Goal: Task Accomplishment & Management: Use online tool/utility

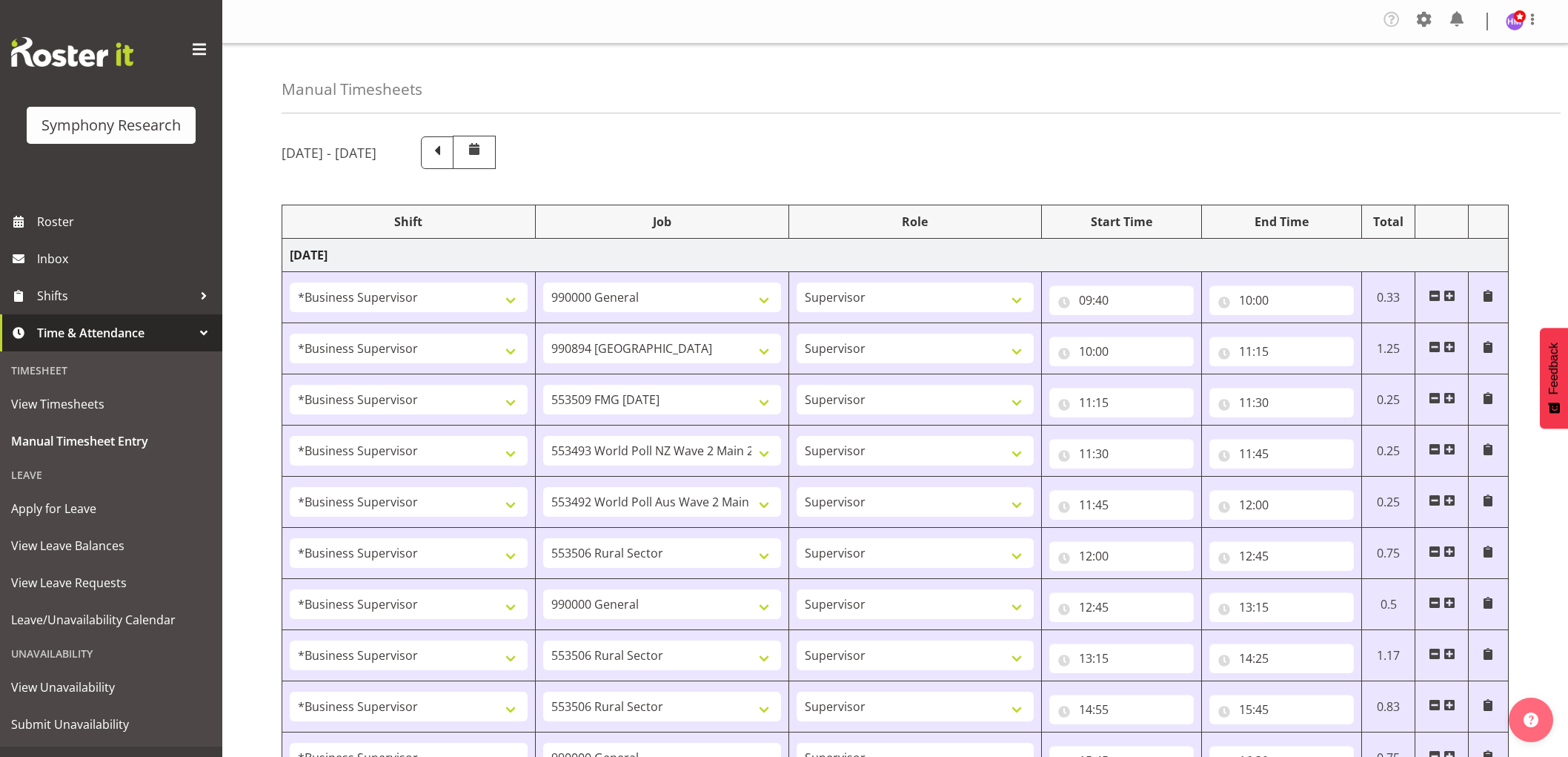
select select "1607"
select select "743"
select select "1607"
select select "10576"
select select "1607"
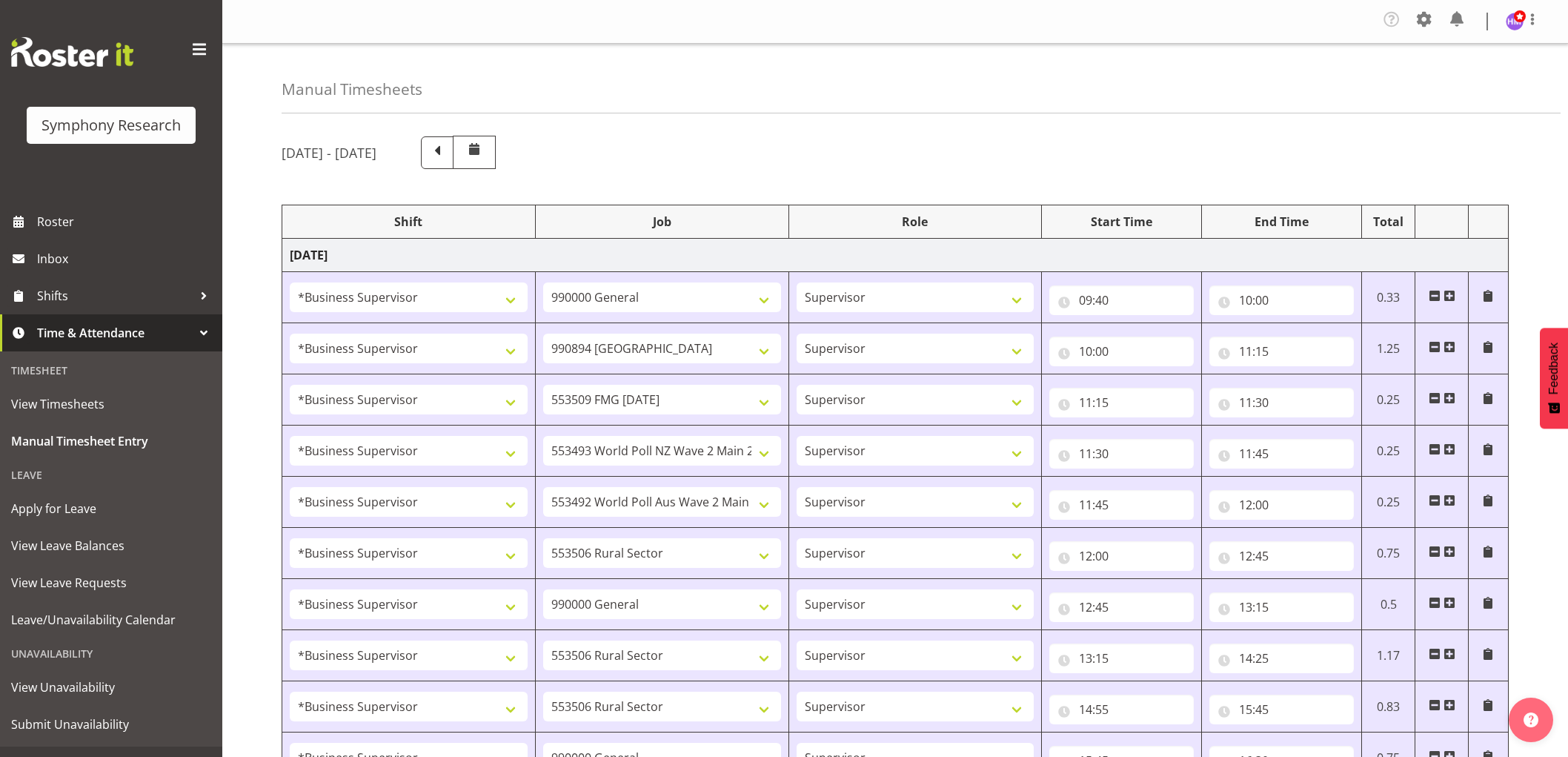
select select "10585"
select select "1607"
select select "10527"
select select "1607"
select select "10499"
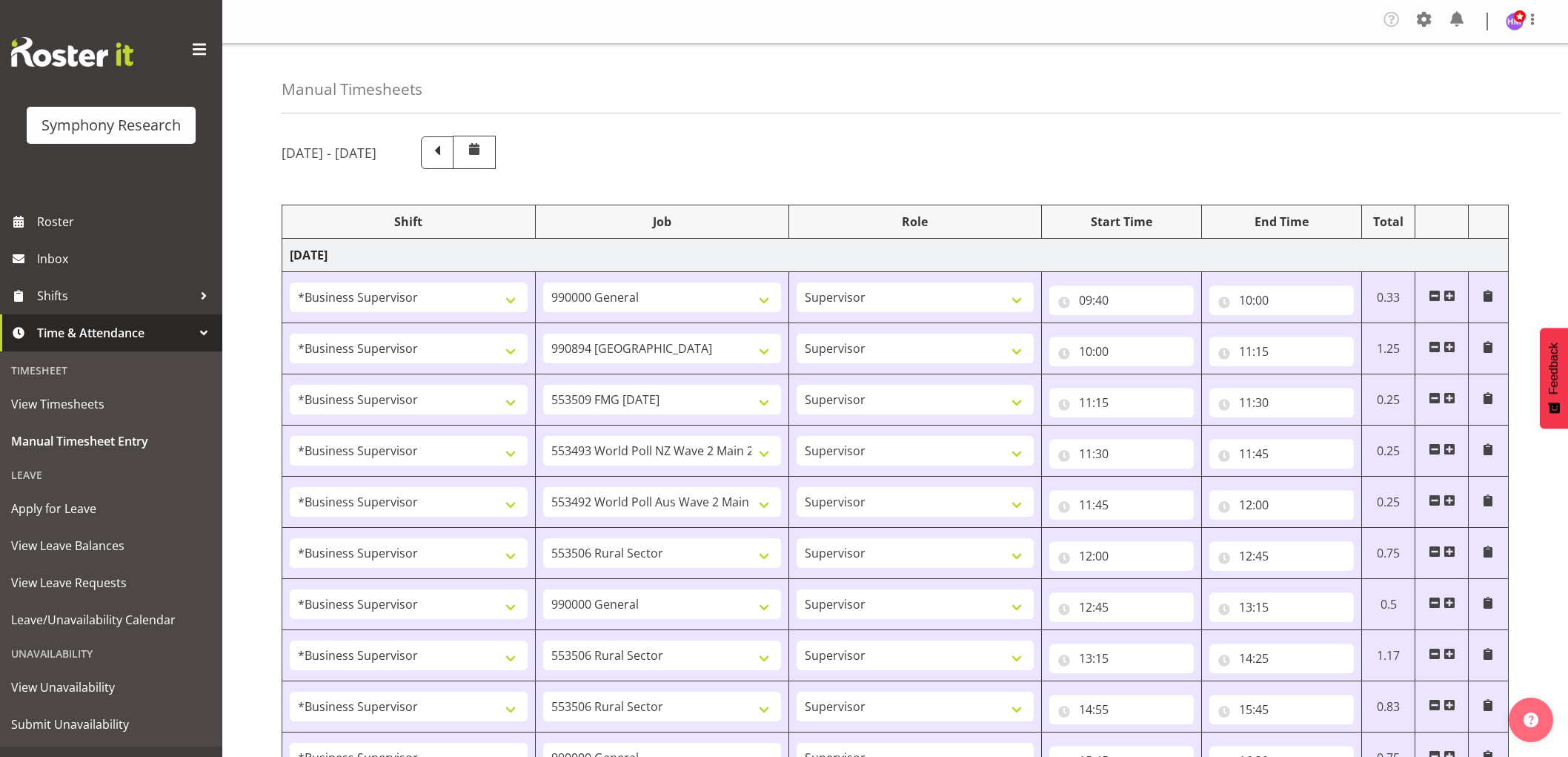
select select "1607"
select select "10587"
select select "1607"
select select "743"
select select "1607"
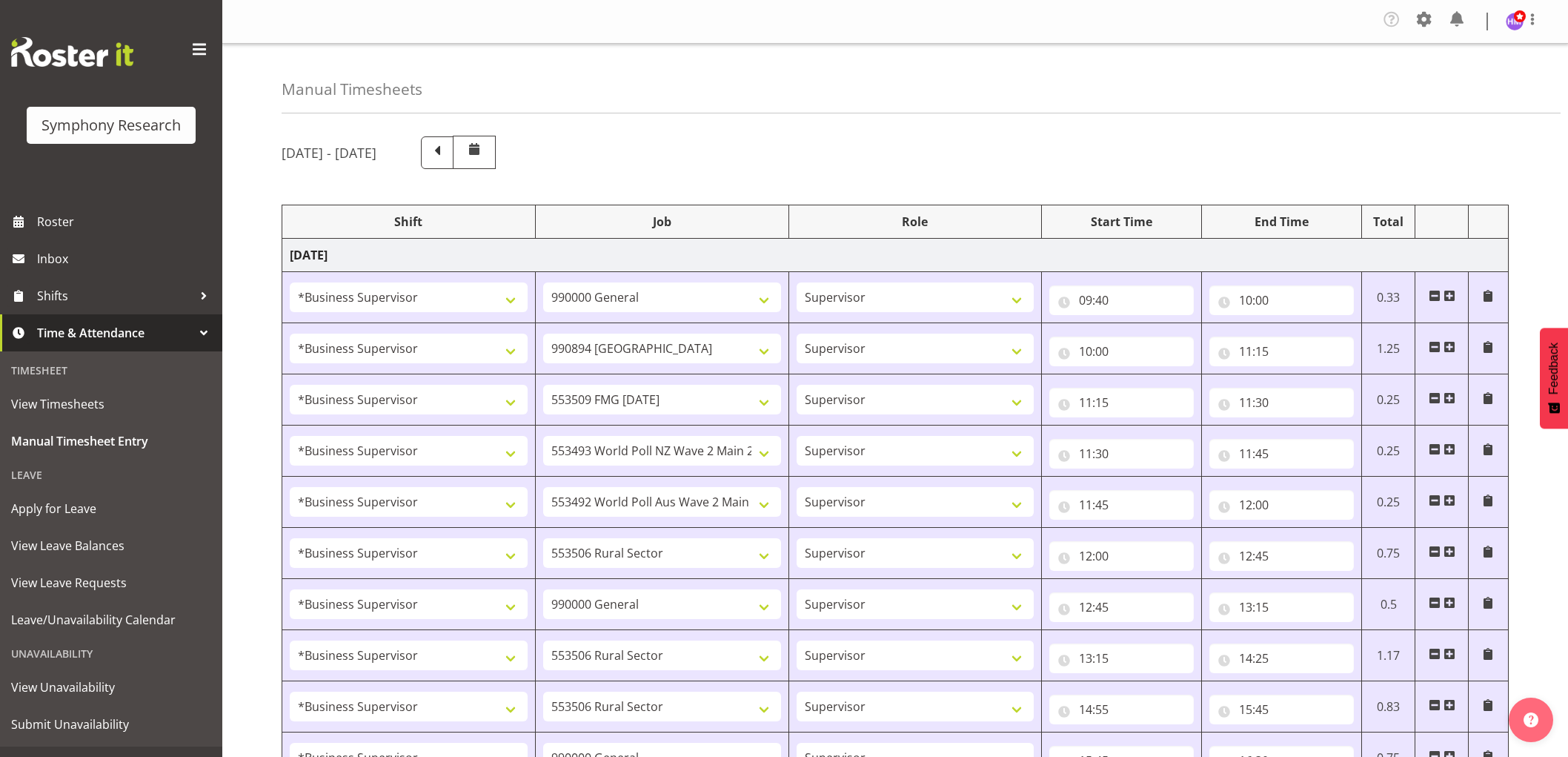
select select "10587"
select select "1607"
select select "10587"
select select "1607"
select select "743"
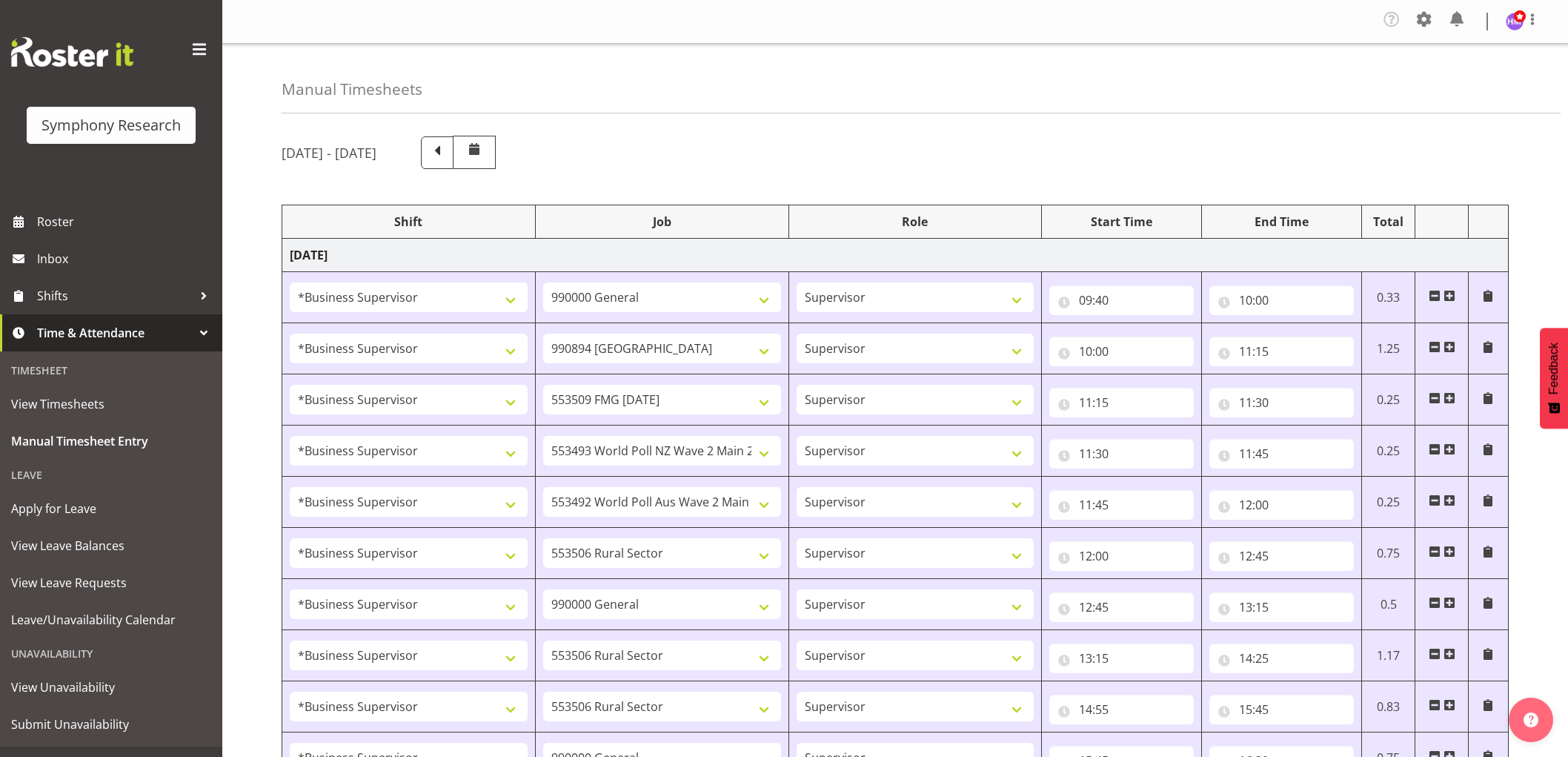
select select "1607"
select select "743"
select select "1607"
select select "10585"
select select "1607"
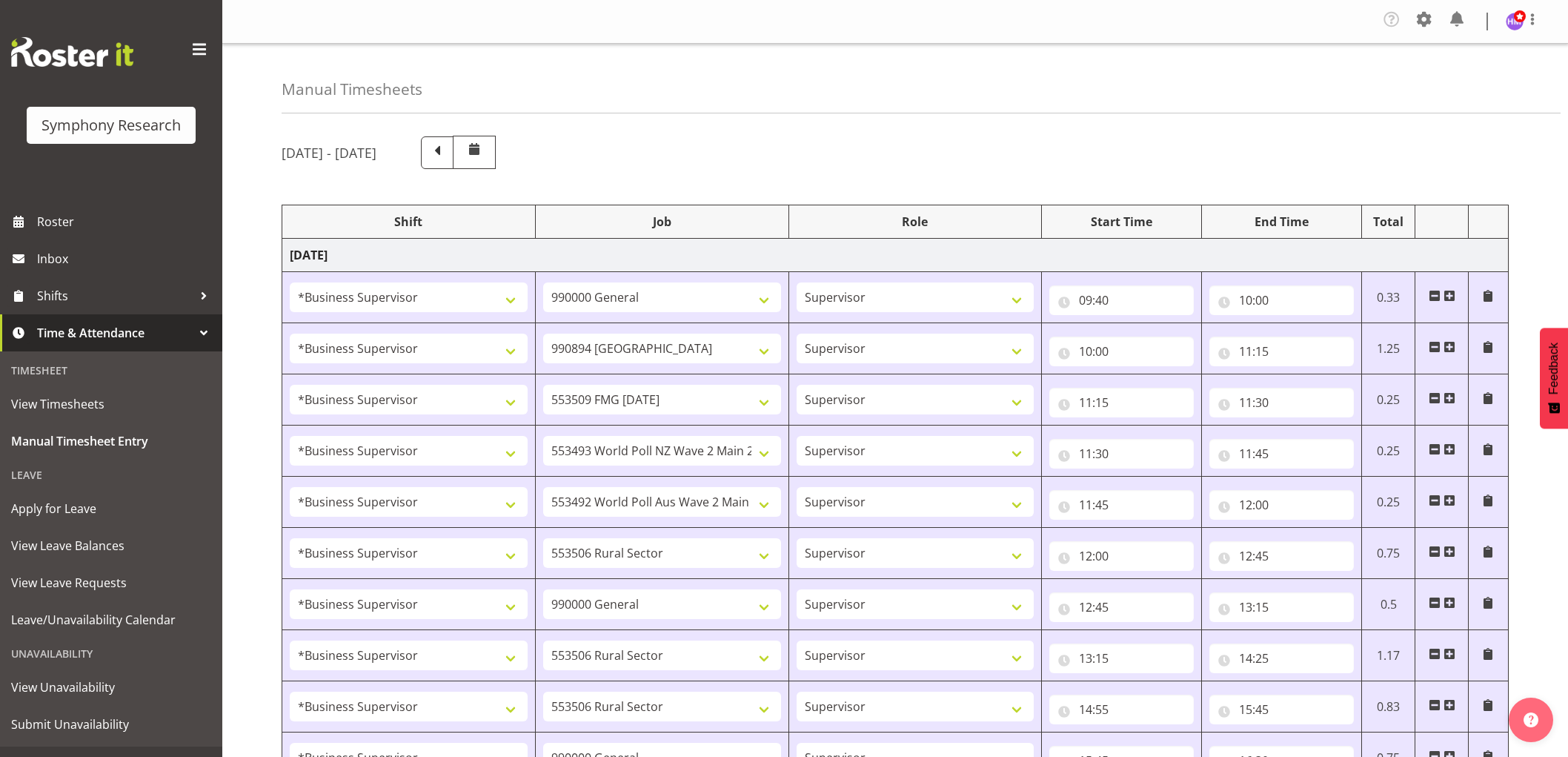
select select "9636"
select select "1607"
select select "10576"
select select "1607"
select select "10499"
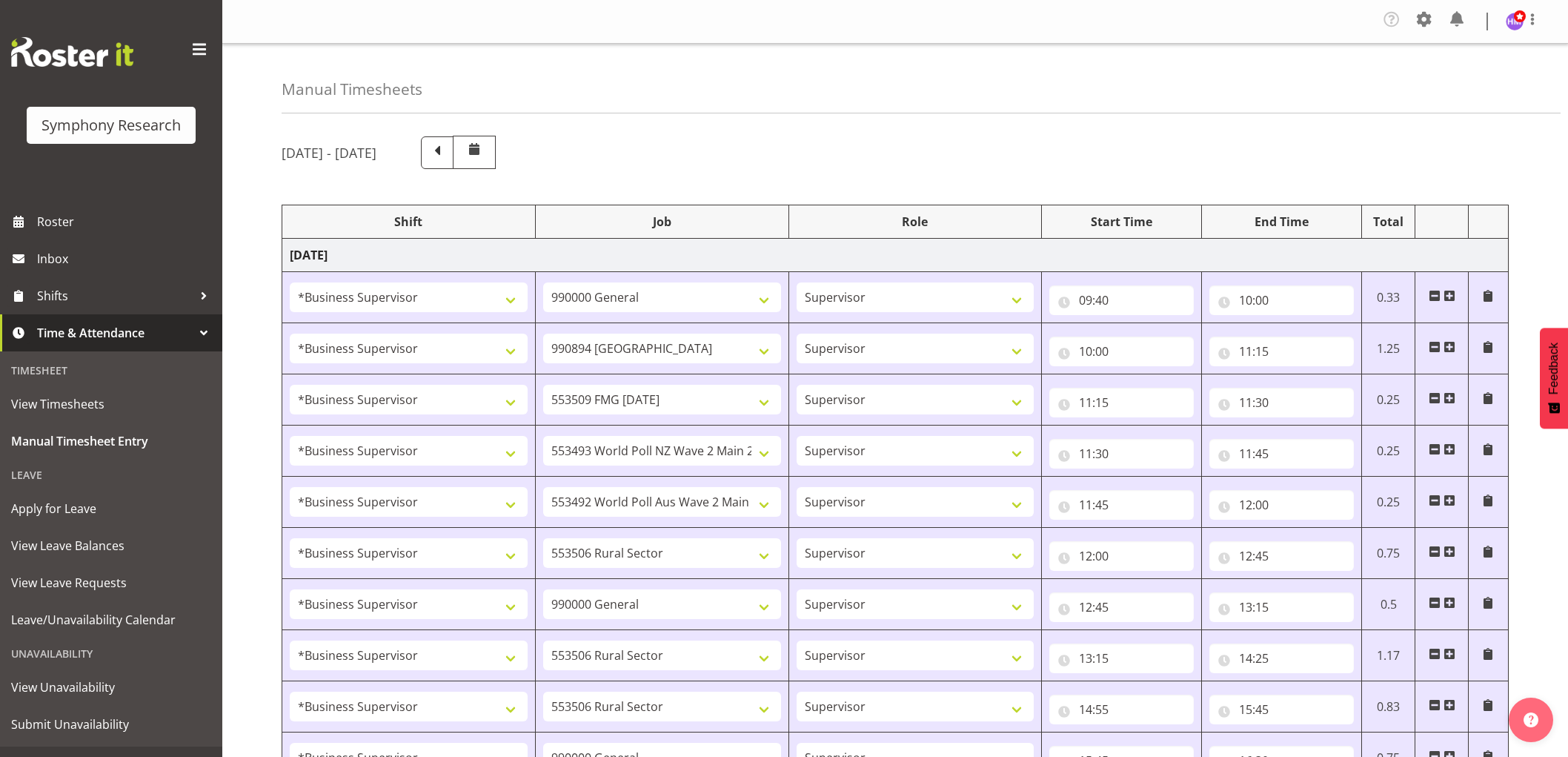
select select "1607"
select select "10527"
select select "1607"
select select "10587"
select select "1607"
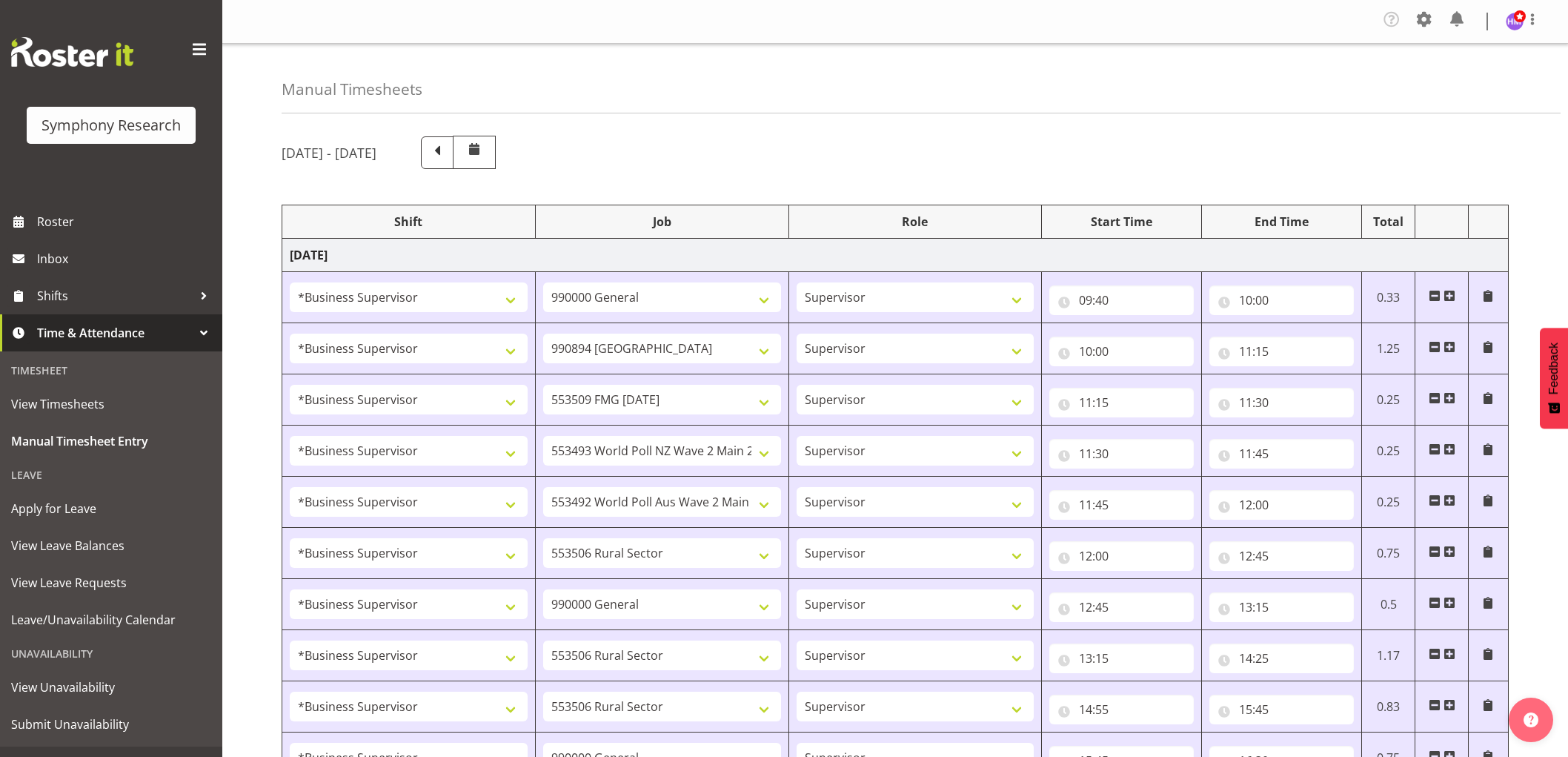
select select "10242"
select select "1607"
select select "10585"
select select "1607"
select select "10242"
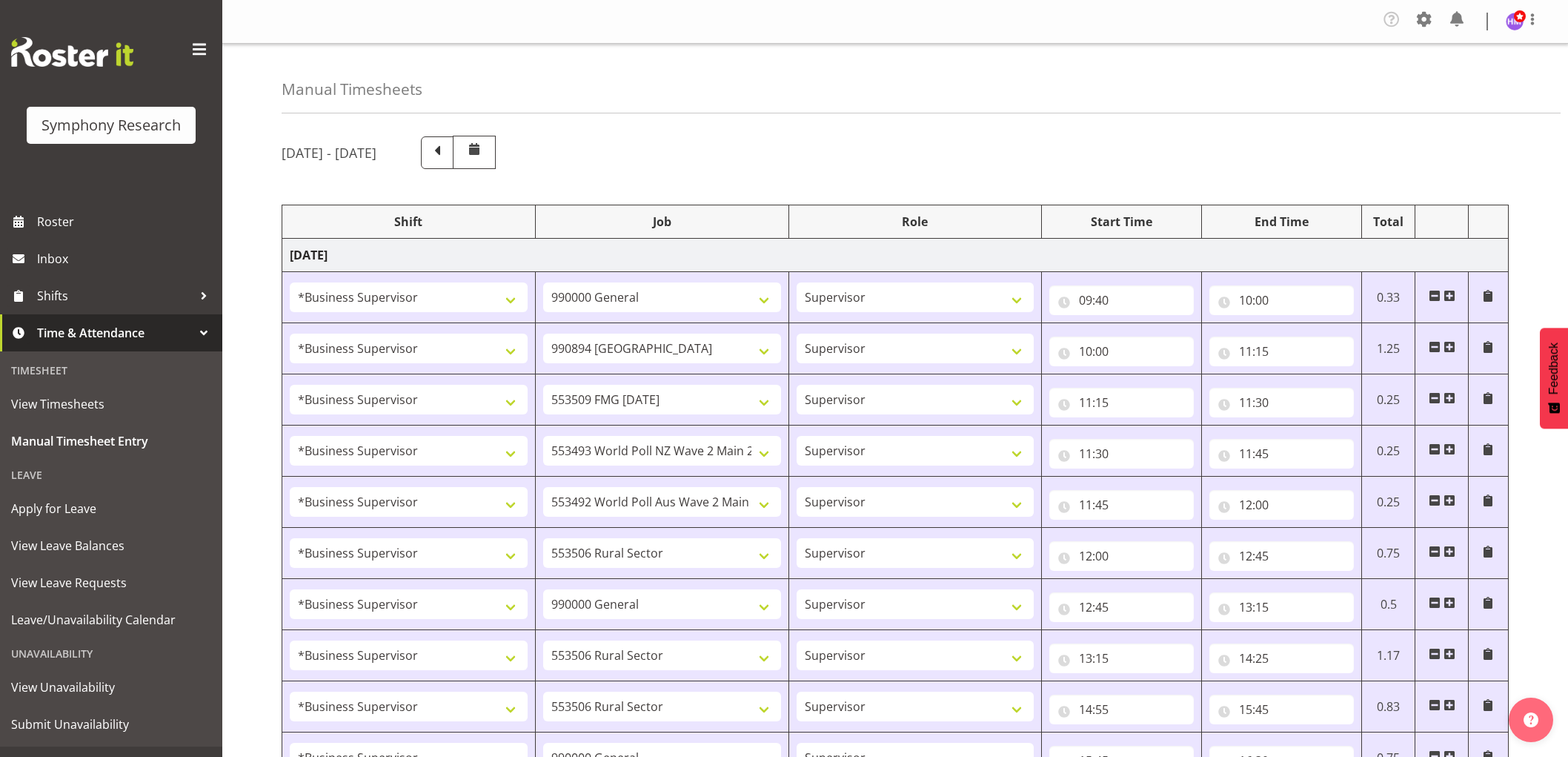
select select "1607"
select select "9426"
select select "1607"
select select "9636"
select select "1607"
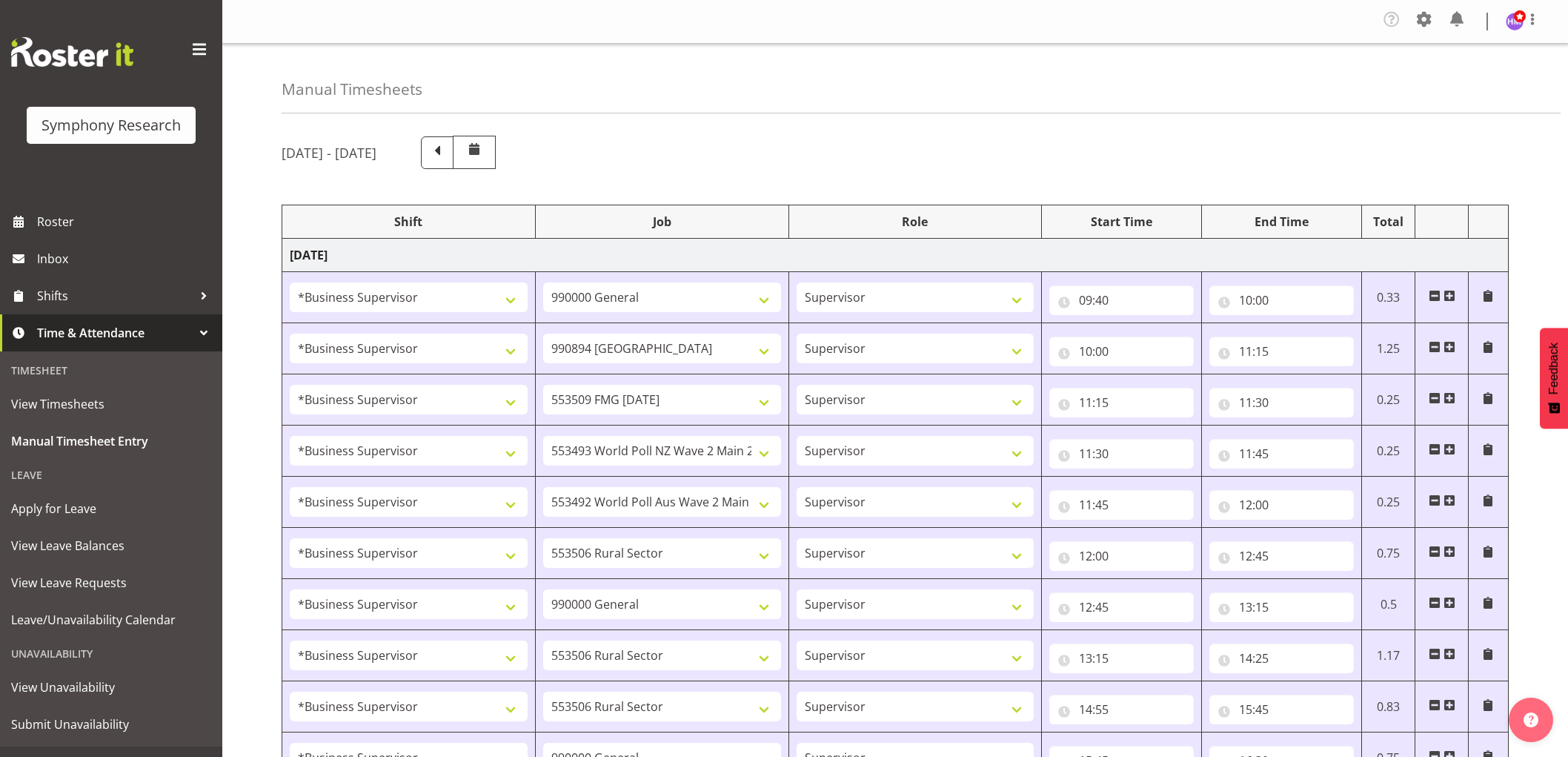
select select "10587"
select select "1607"
select select "743"
select select "1607"
select select "10587"
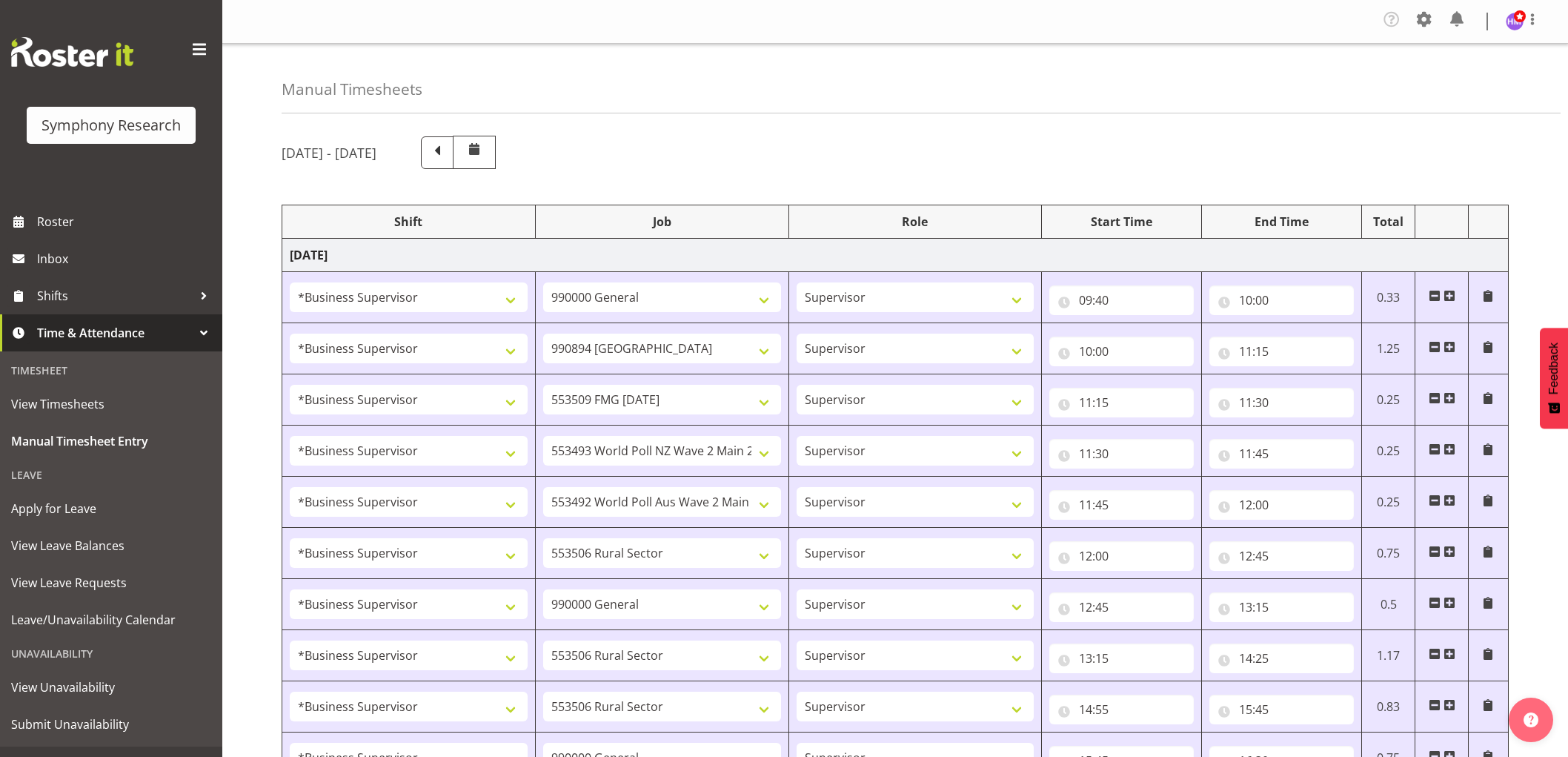
select select "1607"
select select "743"
select select "1607"
select select "2379"
select select "1607"
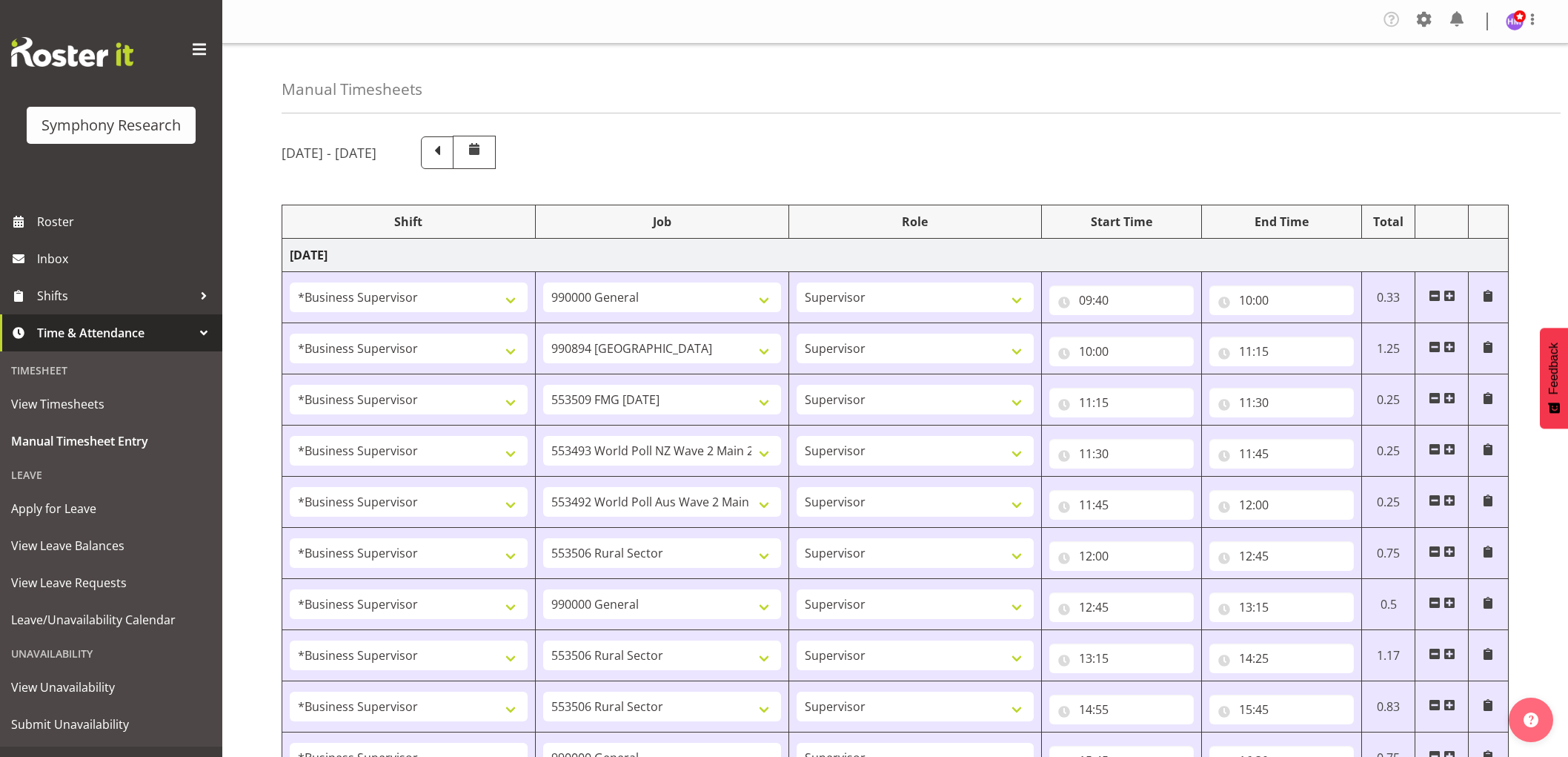
select select "10585"
select select "1607"
select select "9636"
select select "1607"
select select "9426"
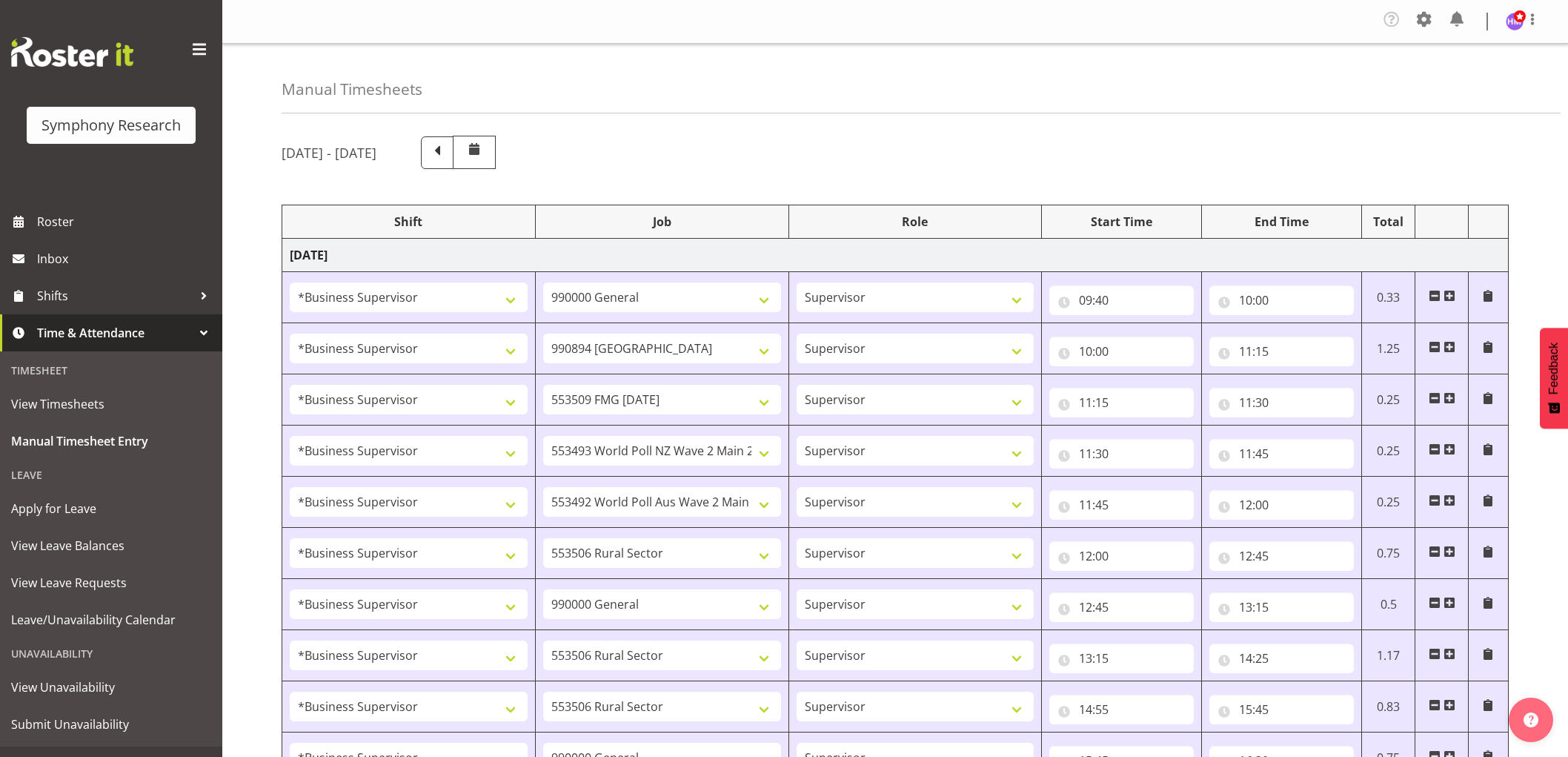
select select "1607"
select select "10242"
select select "1607"
select select "10587"
select select "1607"
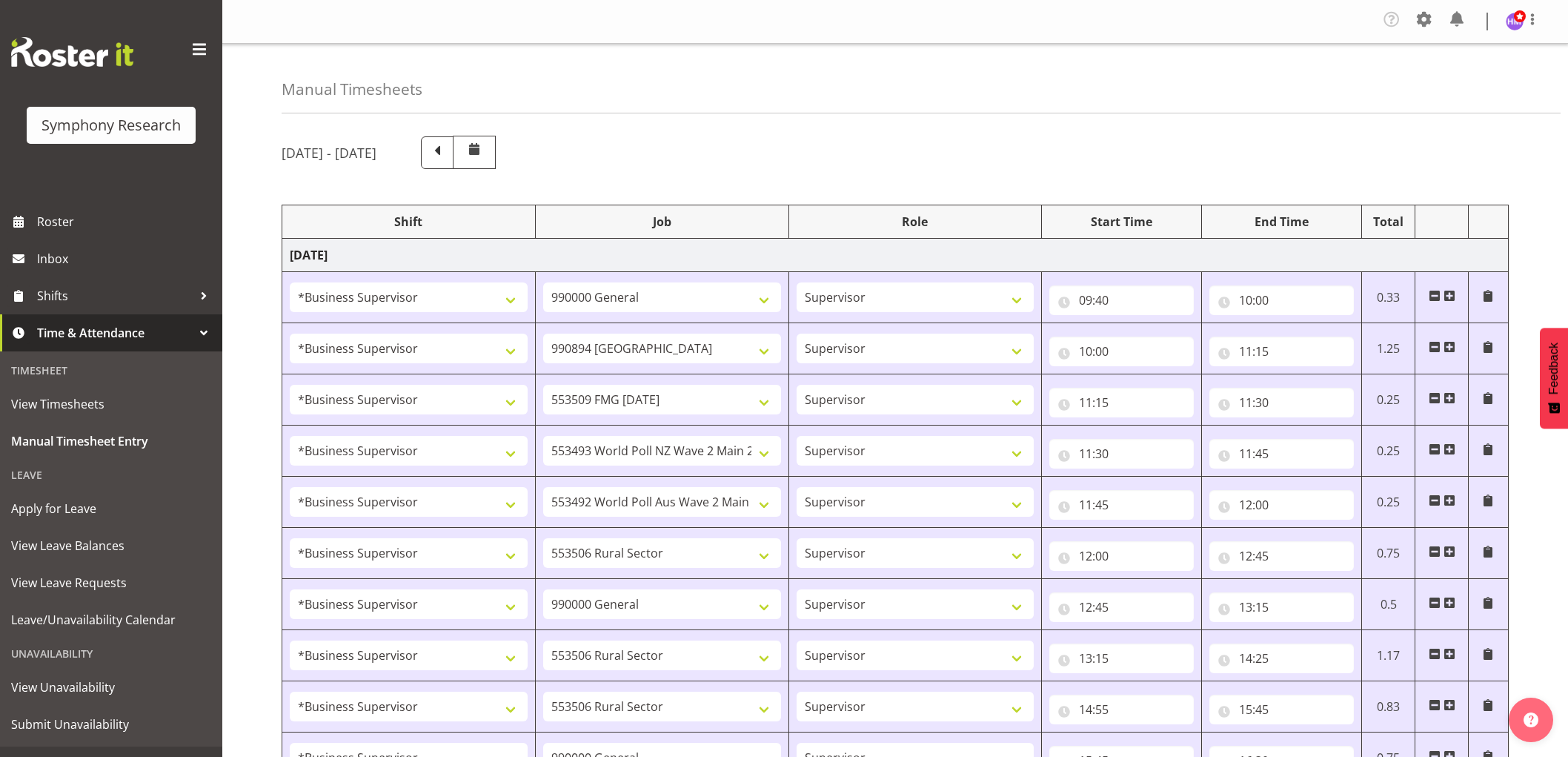
select select "743"
select select "1607"
select select "10585"
select select "1607"
select select "10576"
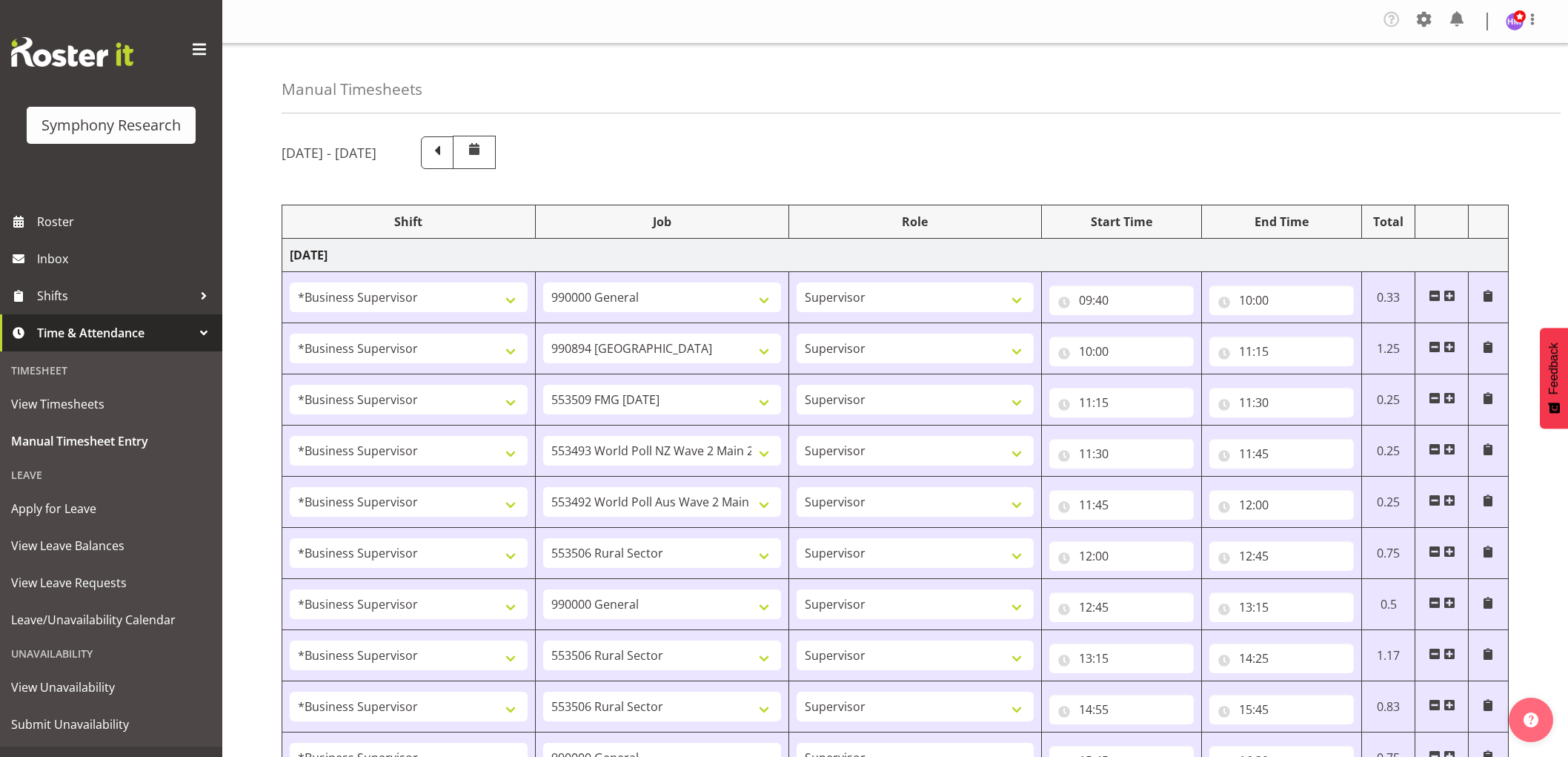
select select "1607"
select select "9636"
select select "1607"
select select "10499"
select select "1607"
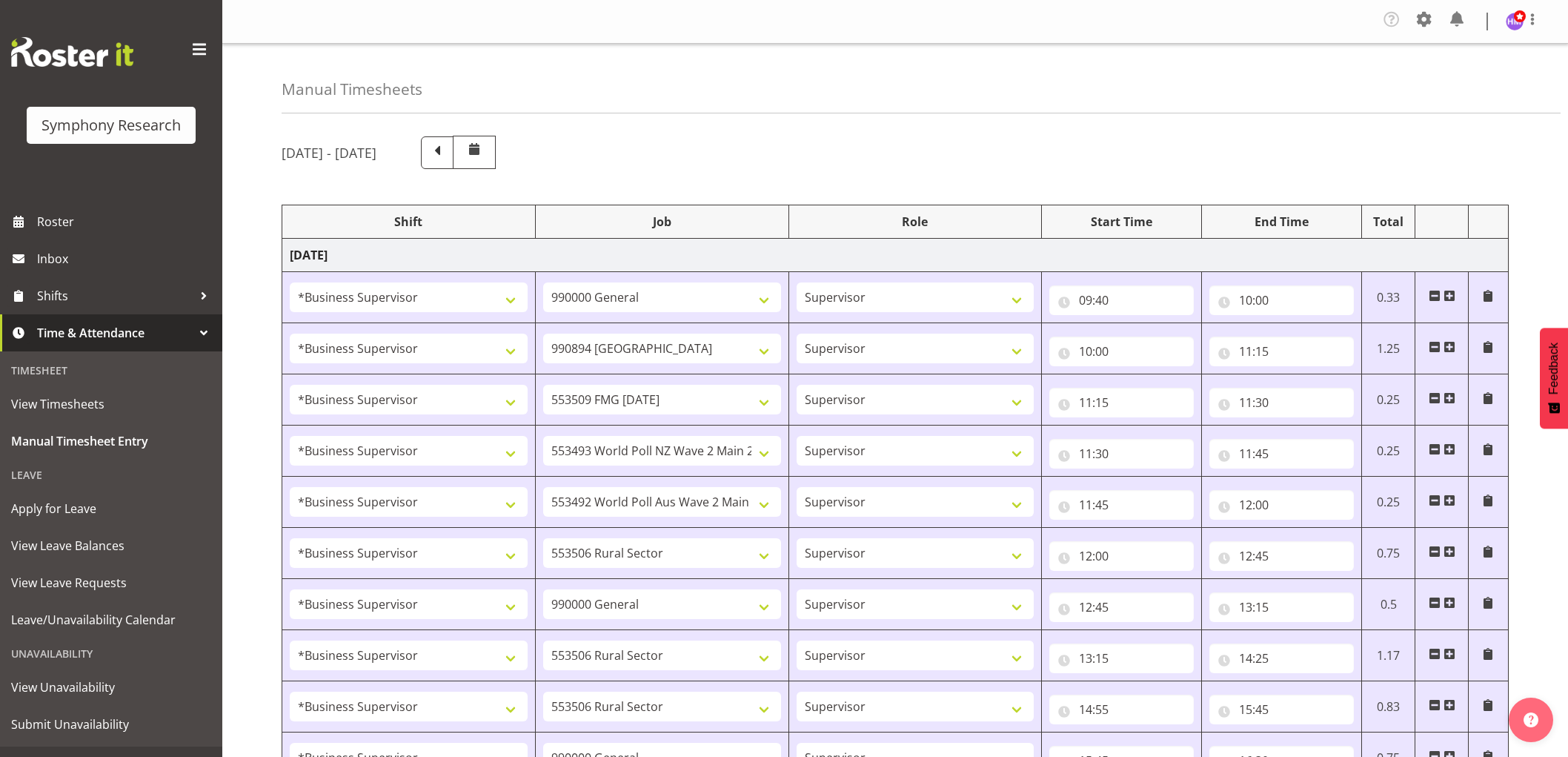
select select "10527"
select select "1607"
select select "10242"
select select "1607"
select select "2379"
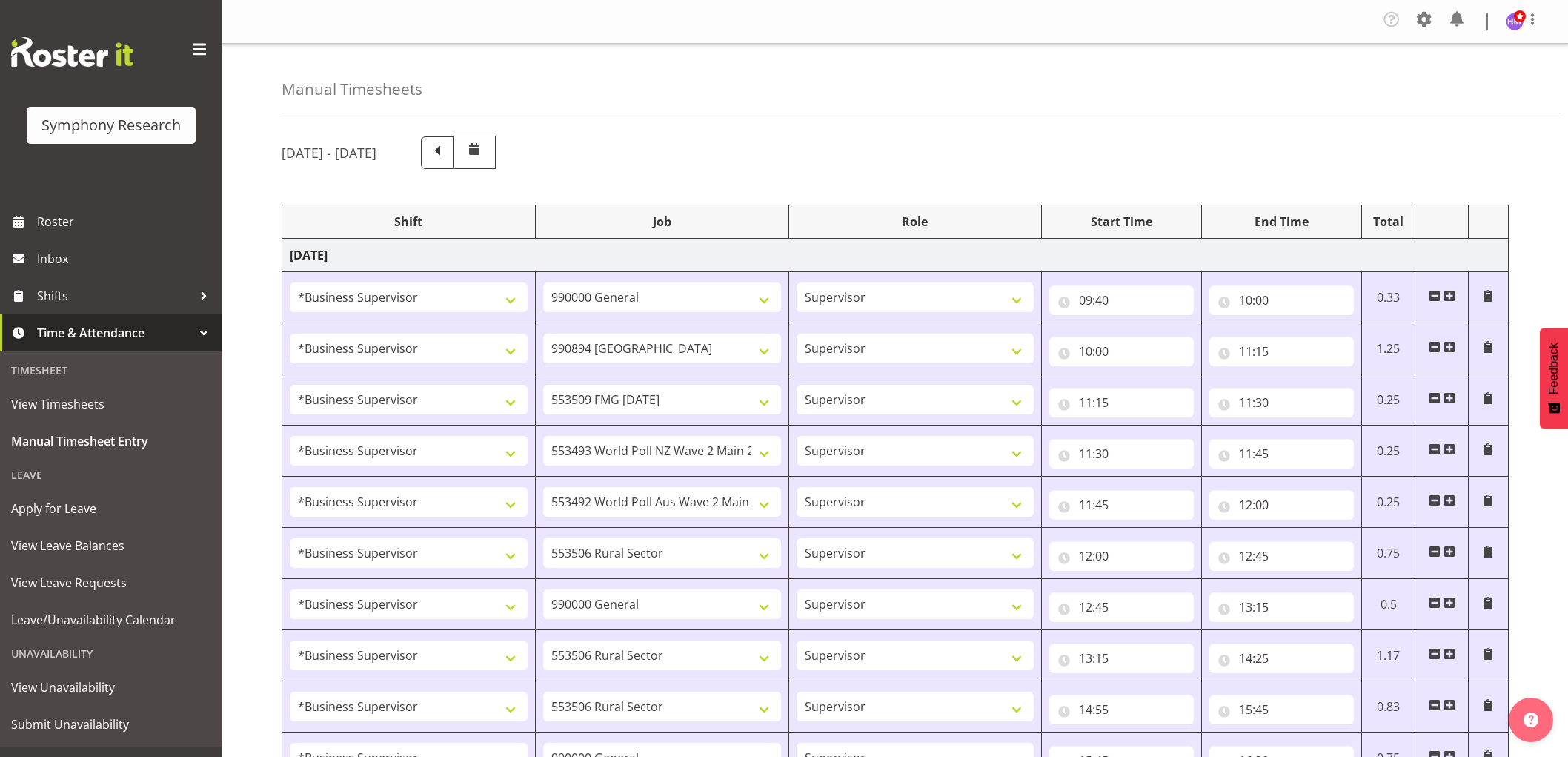
select select "1607"
select select "10587"
select select "19"
select select "15"
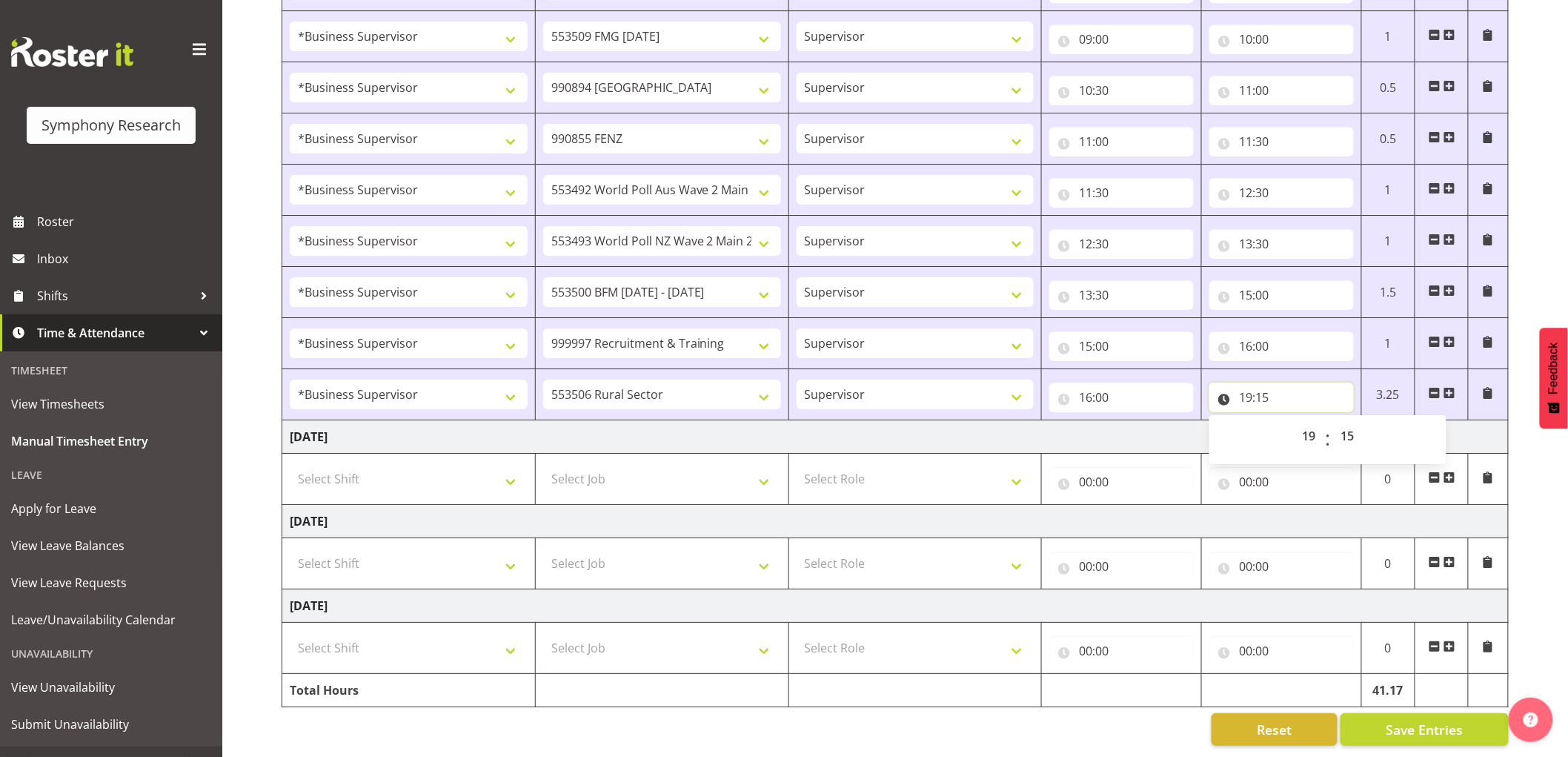
scroll to position [2066, 0]
click at [1368, 438] on div "00 01 02 03 04 05 06 07 08 09 10 11 12 13 14 15 16 17 18 19 20 21 22 23 : 00 01…" at bounding box center [1328, 439] width 237 height 37
click at [1448, 387] on span at bounding box center [1449, 393] width 12 height 12
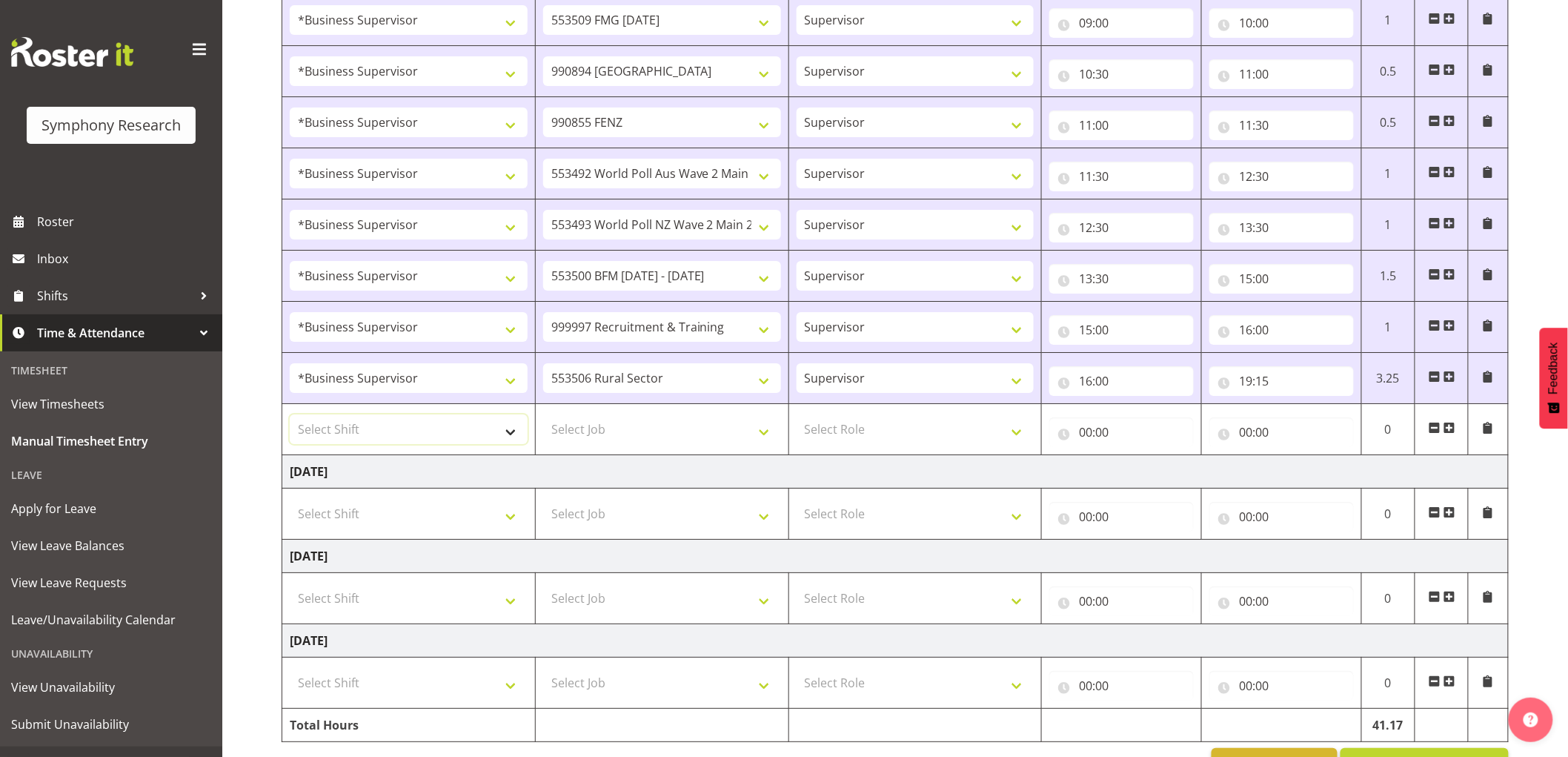
click at [399, 438] on select "Select Shift !!Weekend Residential (Roster IT Shift Label) *Business 9/10am ~ 4…" at bounding box center [409, 428] width 238 height 29
select select "1607"
click at [290, 418] on select "Select Shift !!Weekend Residential (Roster IT Shift Label) *Business 9/10am ~ 4…" at bounding box center [409, 428] width 238 height 29
click at [624, 431] on select "Select Job 550060 IF Admin 553492 World Poll Aus Wave 2 Main 2025 553493 World …" at bounding box center [662, 428] width 238 height 29
select select "2379"
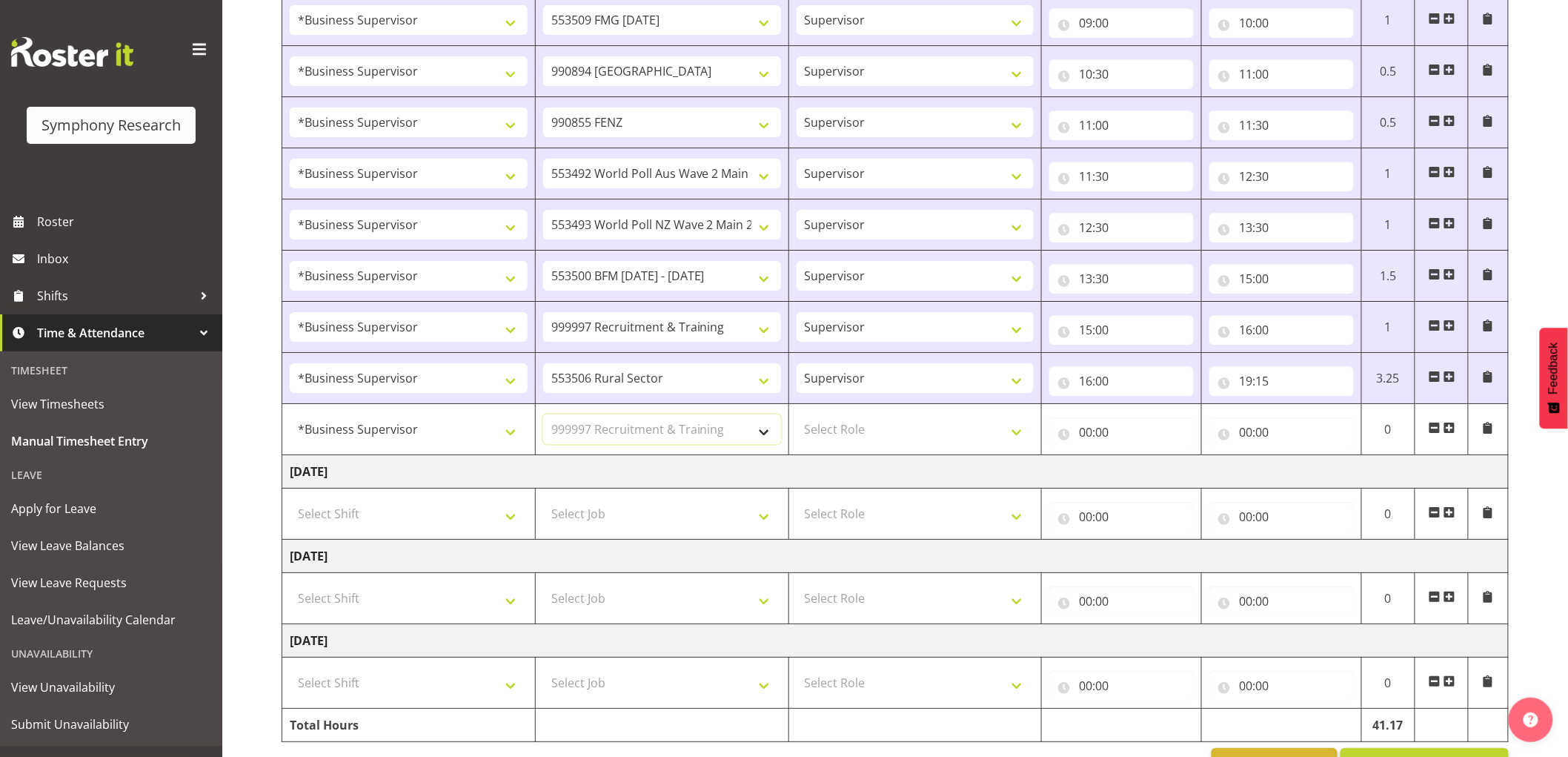
click at [543, 418] on select "Select Job 550060 IF Admin 553492 World Poll Aus Wave 2 Main 2025 553493 World …" at bounding box center [662, 428] width 238 height 29
drag, startPoint x: 902, startPoint y: 427, endPoint x: 902, endPoint y: 447, distance: 20.0
click at [902, 431] on select "Select Role Supervisor Interviewing Briefing" at bounding box center [915, 428] width 238 height 29
select select "45"
click at [796, 418] on select "Select Role Supervisor Interviewing Briefing" at bounding box center [915, 428] width 238 height 29
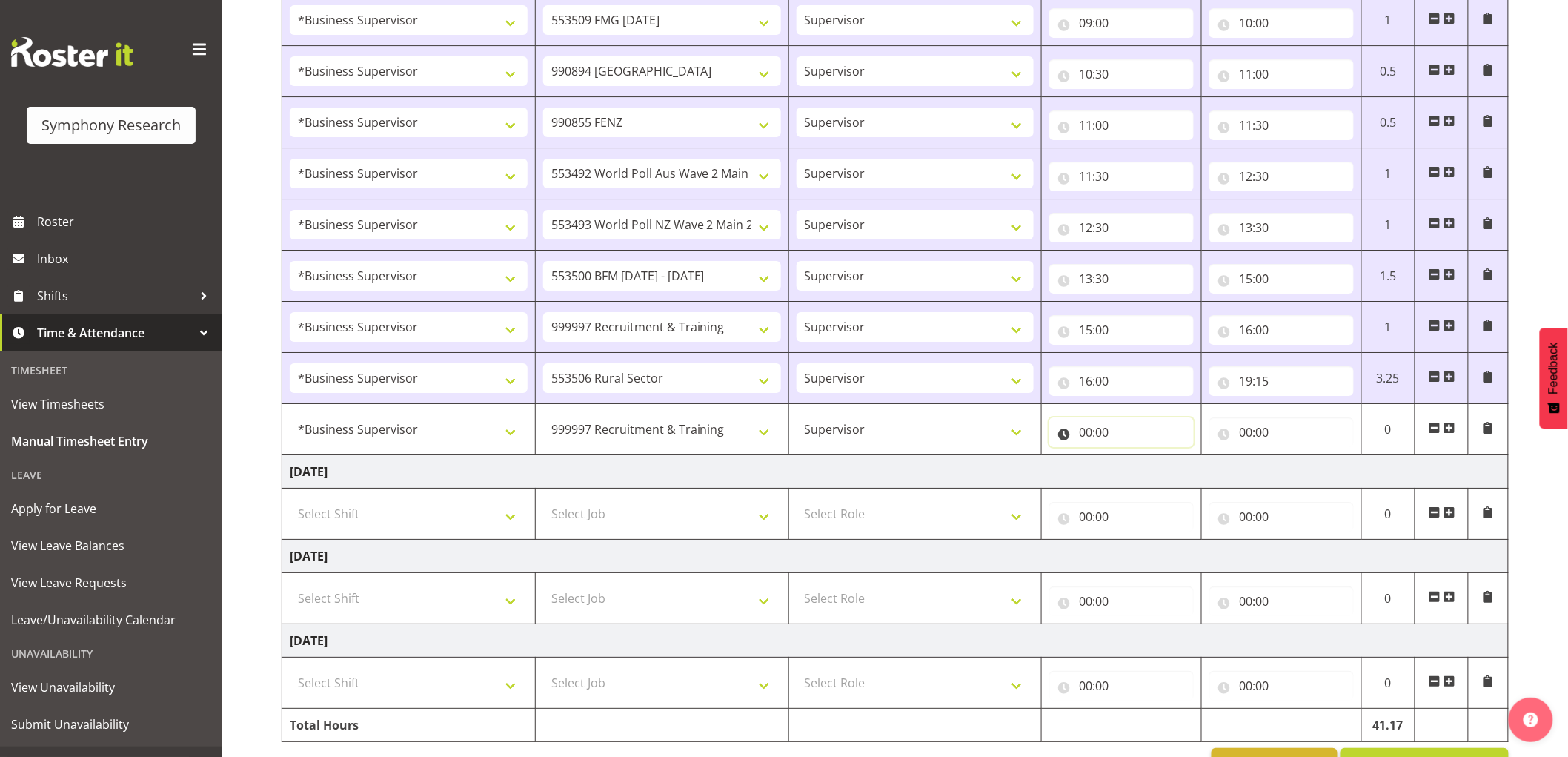
click at [1102, 434] on input "00:00" at bounding box center [1122, 431] width 144 height 29
drag, startPoint x: 1151, startPoint y: 475, endPoint x: 1169, endPoint y: 495, distance: 26.9
click at [1169, 473] on div "00 01 02 03 04 05 06 07 08 09 10 11 12 13 14 15 16 17 18 19 20 21 22 23 : 00 01…" at bounding box center [1168, 474] width 237 height 37
select select "19"
click at [1134, 459] on select "00 01 02 03 04 05 06 07 08 09 10 11 12 13 14 15 16 17 18 19 20 21 22 23" at bounding box center [1150, 471] width 33 height 29
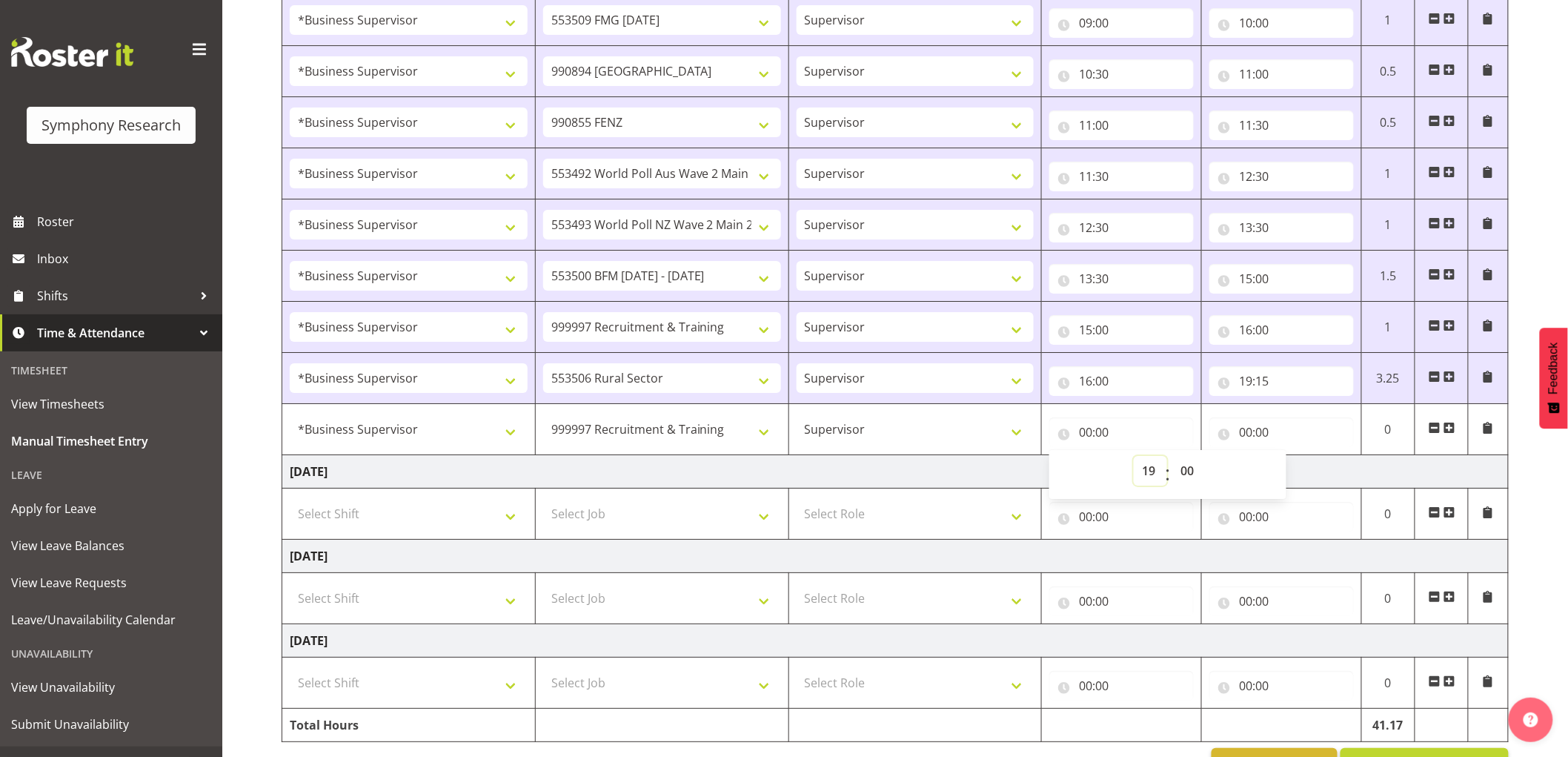
type input "19:00"
drag, startPoint x: 1179, startPoint y: 475, endPoint x: 1175, endPoint y: 488, distance: 13.6
click at [1175, 486] on select "00 01 02 03 04 05 06 07 08 09 10 11 12 13 14 15 16 17 18 19 20 21 22 23 24 25 2…" at bounding box center [1189, 471] width 33 height 29
select select "15"
click at [1172, 459] on select "00 01 02 03 04 05 06 07 08 09 10 11 12 13 14 15 16 17 18 19 20 21 22 23 24 25 2…" at bounding box center [1189, 471] width 33 height 29
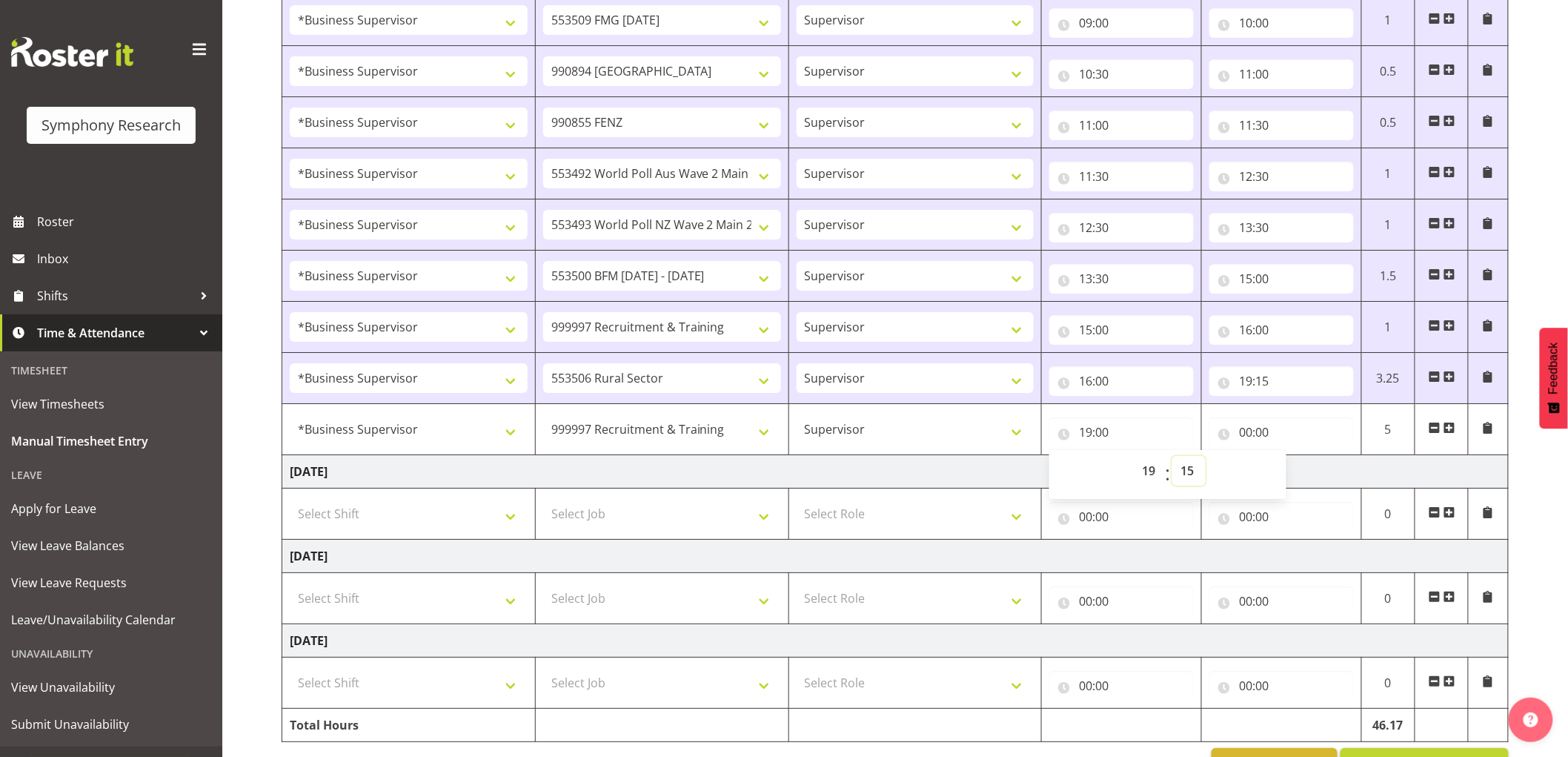
type input "19:15"
drag, startPoint x: 1251, startPoint y: 434, endPoint x: 1290, endPoint y: 492, distance: 69.9
click at [1253, 435] on input "00:00" at bounding box center [1282, 431] width 144 height 29
click at [1297, 470] on select "00 01 02 03 04 05 06 07 08 09 10 11 12 13 14 15 16 17 18 19 20 21 22 23" at bounding box center [1310, 471] width 33 height 29
select select "19"
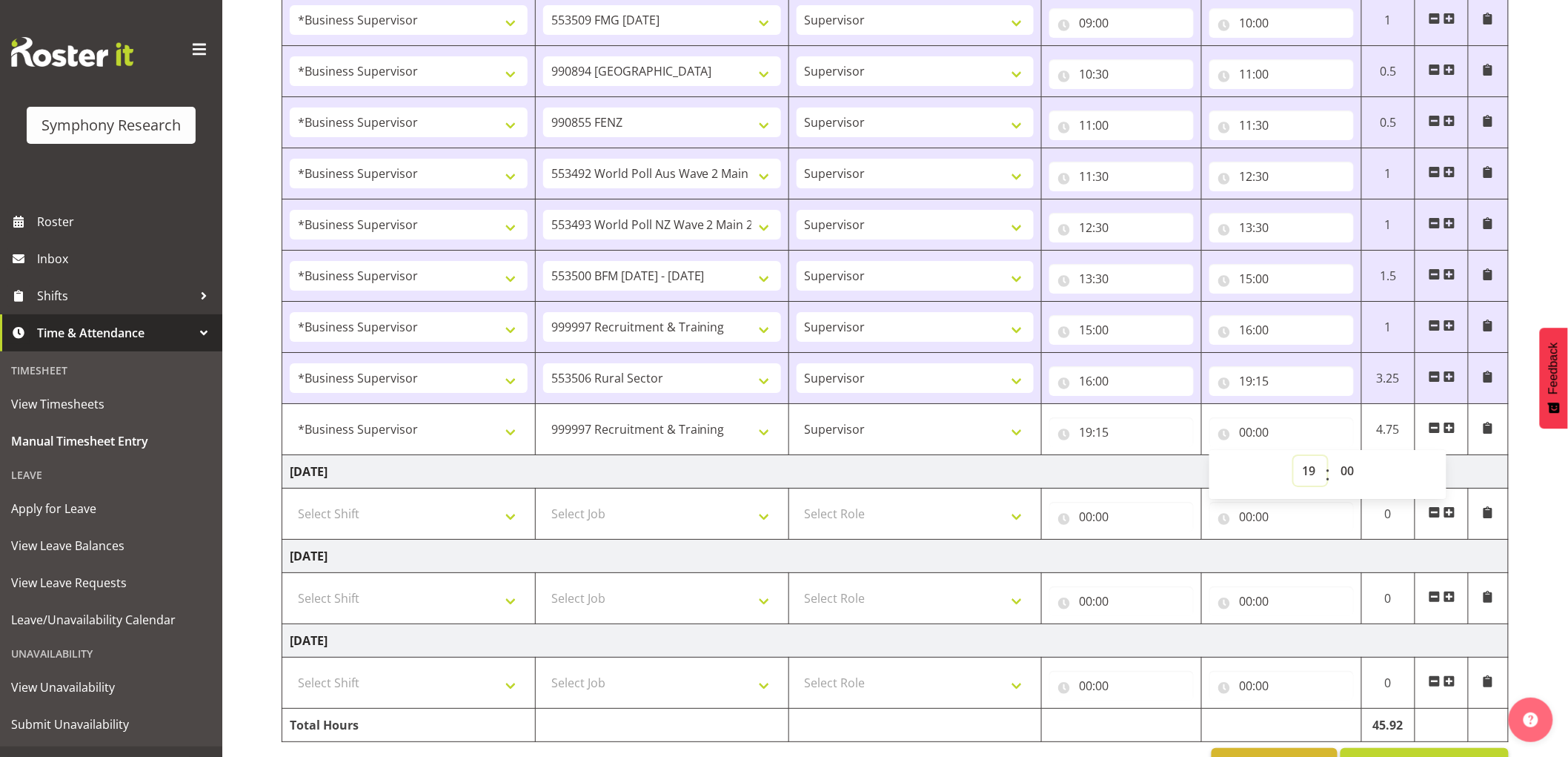
click at [1294, 459] on select "00 01 02 03 04 05 06 07 08 09 10 11 12 13 14 15 16 17 18 19 20 21 22 23" at bounding box center [1310, 471] width 33 height 29
type input "19:00"
drag, startPoint x: 1358, startPoint y: 471, endPoint x: 1341, endPoint y: 513, distance: 45.3
click at [1358, 478] on select "00 01 02 03 04 05 06 07 08 09 10 11 12 13 14 15 16 17 18 19 20 21 22 23 24 25 2…" at bounding box center [1349, 471] width 33 height 29
select select "50"
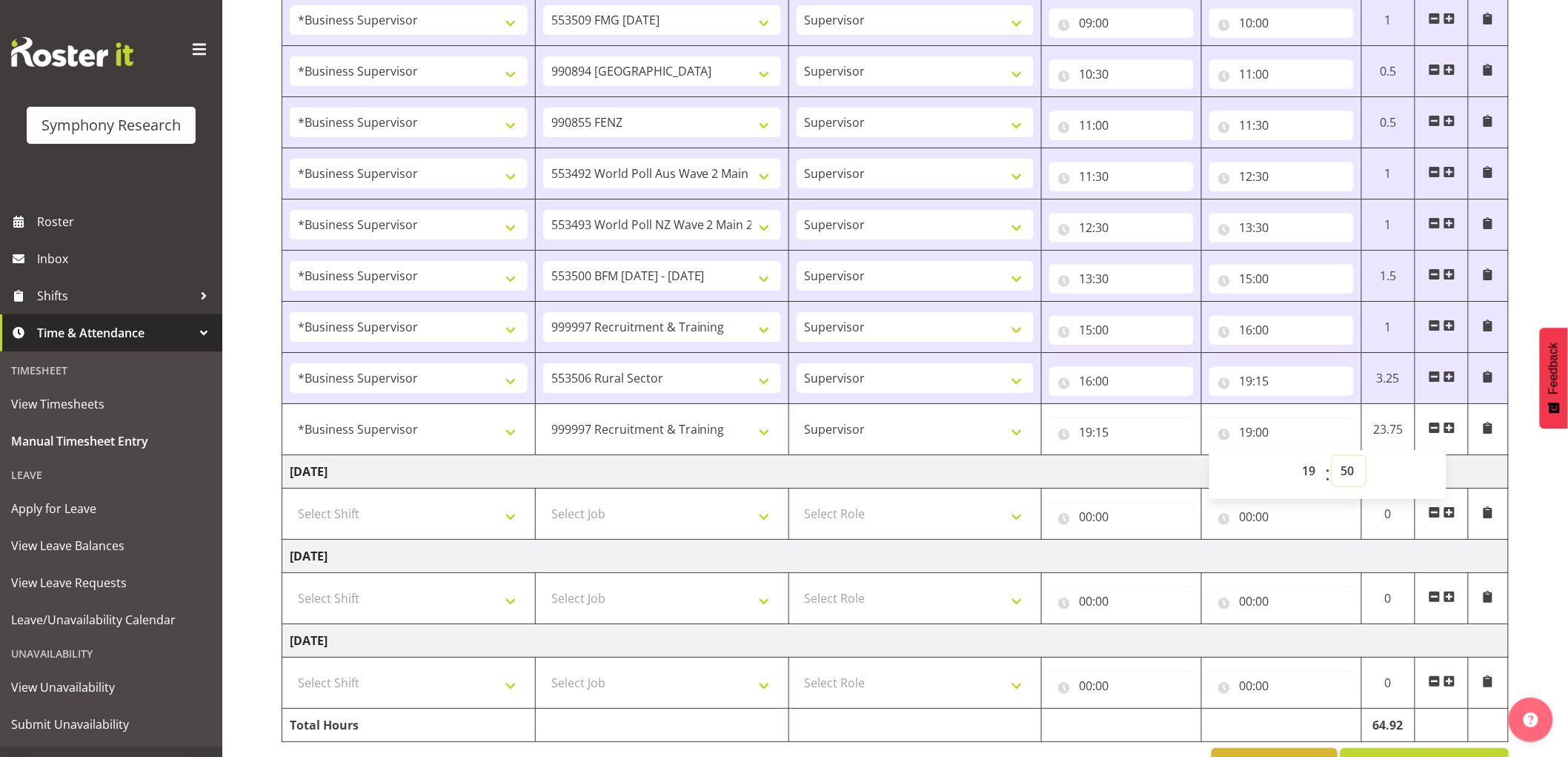
click at [1332, 459] on select "00 01 02 03 04 05 06 07 08 09 10 11 12 13 14 15 16 17 18 19 20 21 22 23 24 25 2…" at bounding box center [1349, 471] width 33 height 29
type input "19:50"
drag, startPoint x: 1355, startPoint y: 465, endPoint x: 1349, endPoint y: 494, distance: 29.6
click at [1355, 465] on select "00 01 02 03 04 05 06 07 08 09 10 11 12 13 14 15 16 17 18 19 20 21 22 23 24 25 2…" at bounding box center [1349, 471] width 33 height 29
select select "35"
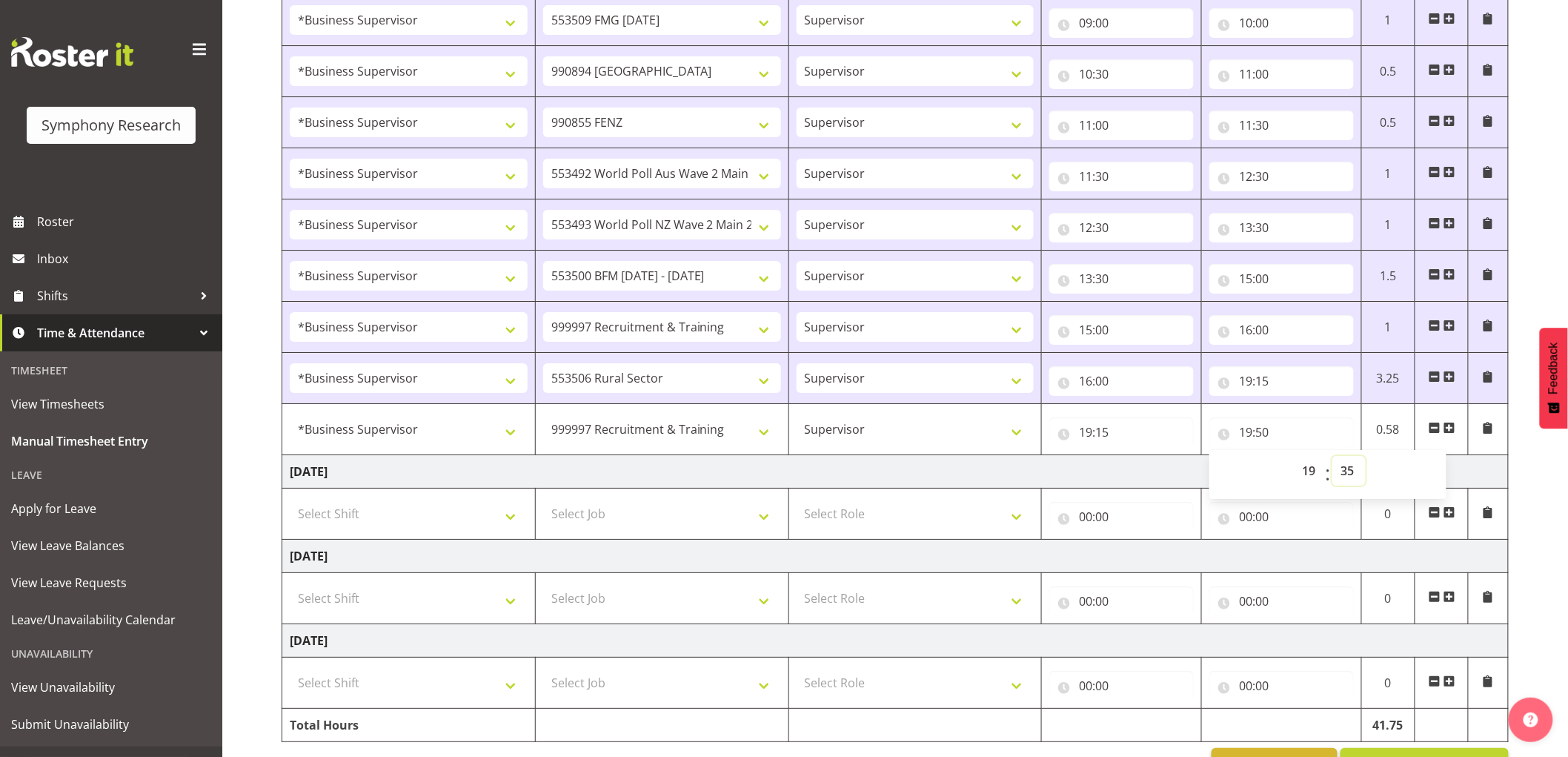
click at [1332, 459] on select "00 01 02 03 04 05 06 07 08 09 10 11 12 13 14 15 16 17 18 19 20 21 22 23 24 25 2…" at bounding box center [1349, 471] width 33 height 29
type input "19:35"
click at [1092, 477] on td "[DATE]" at bounding box center [896, 472] width 1226 height 33
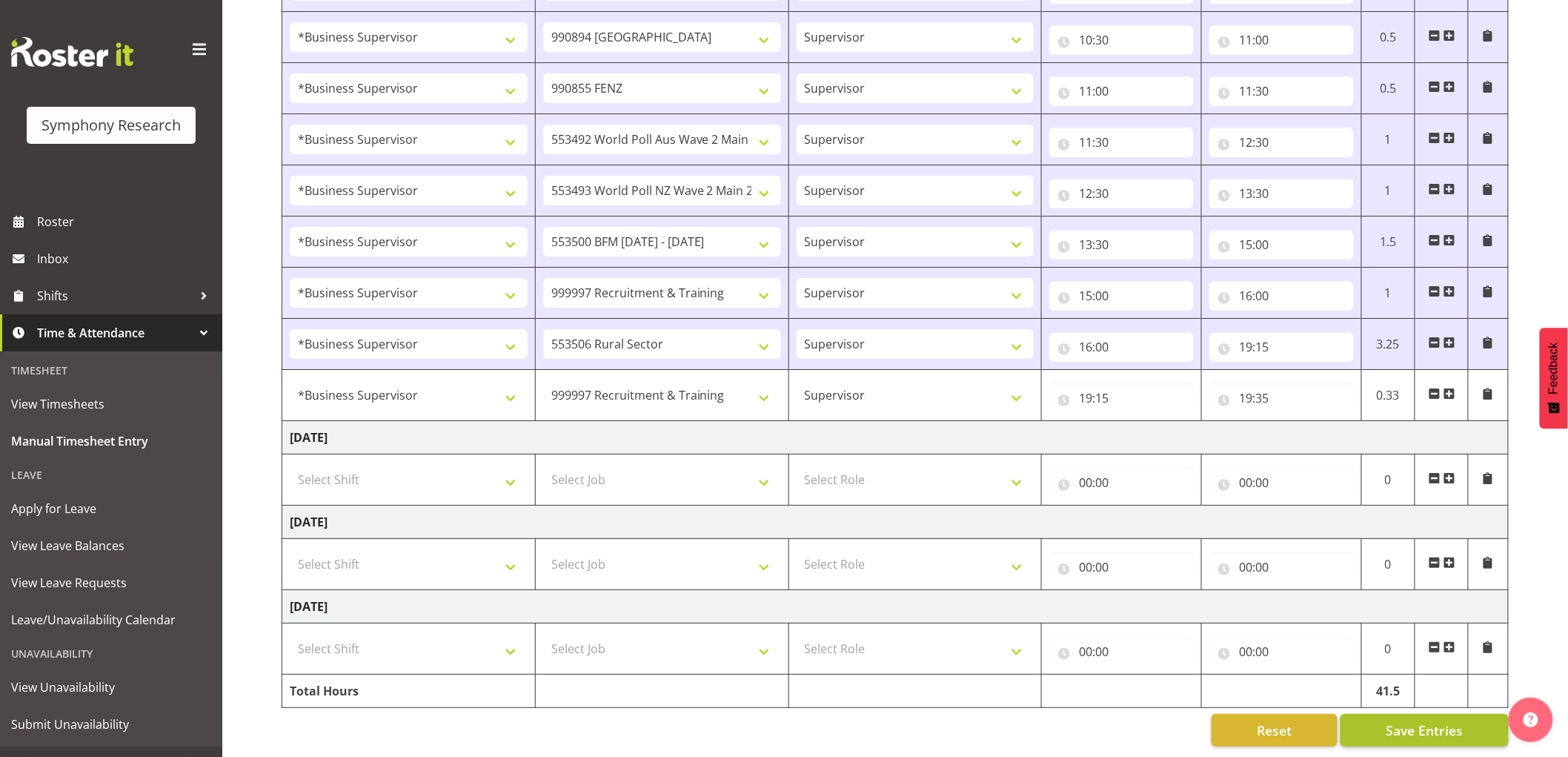
scroll to position [2118, 0]
click at [1433, 720] on span "Save Entries" at bounding box center [1424, 730] width 77 height 20
click at [1413, 713] on button "Save Entries" at bounding box center [1424, 729] width 168 height 32
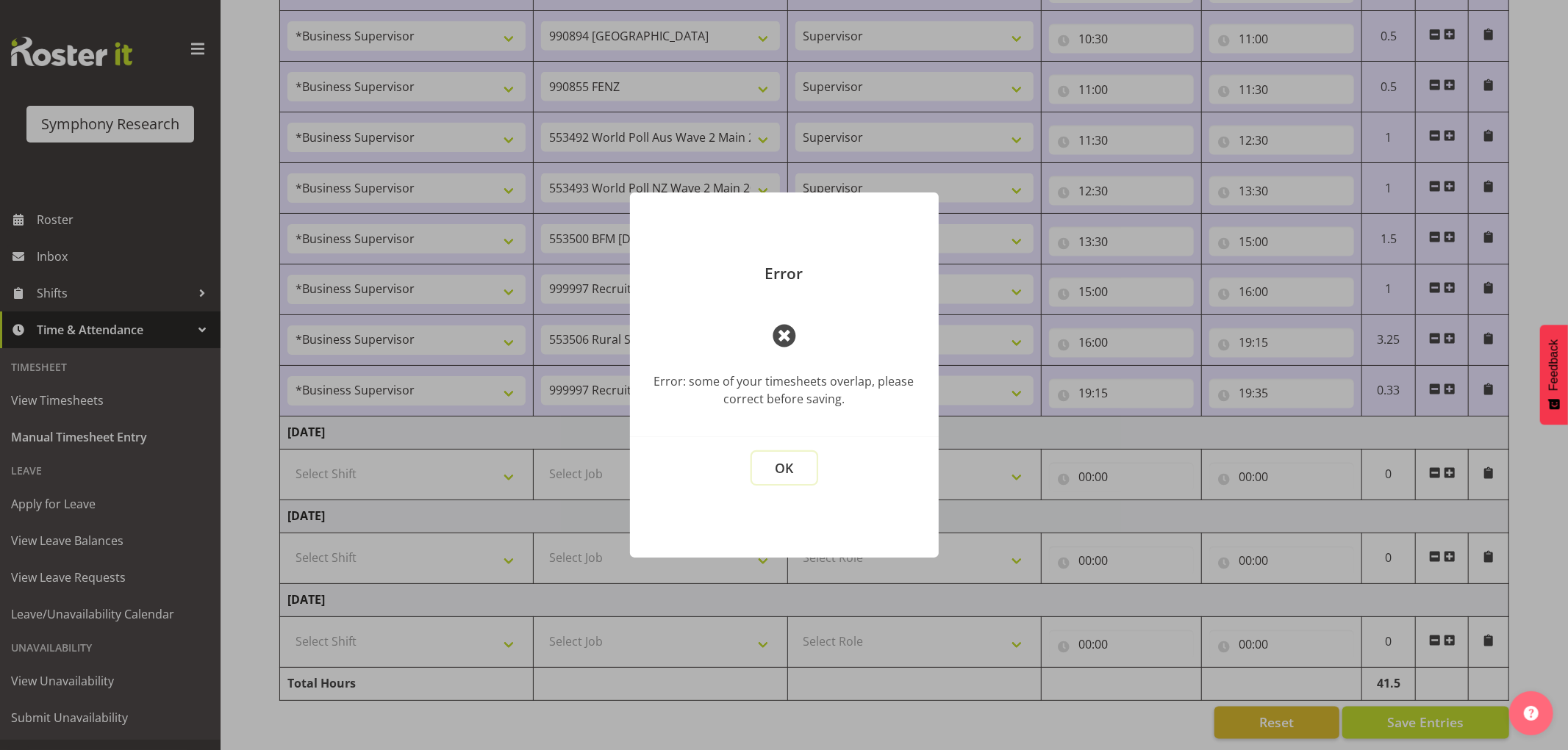
click at [809, 460] on button "OK" at bounding box center [784, 468] width 65 height 32
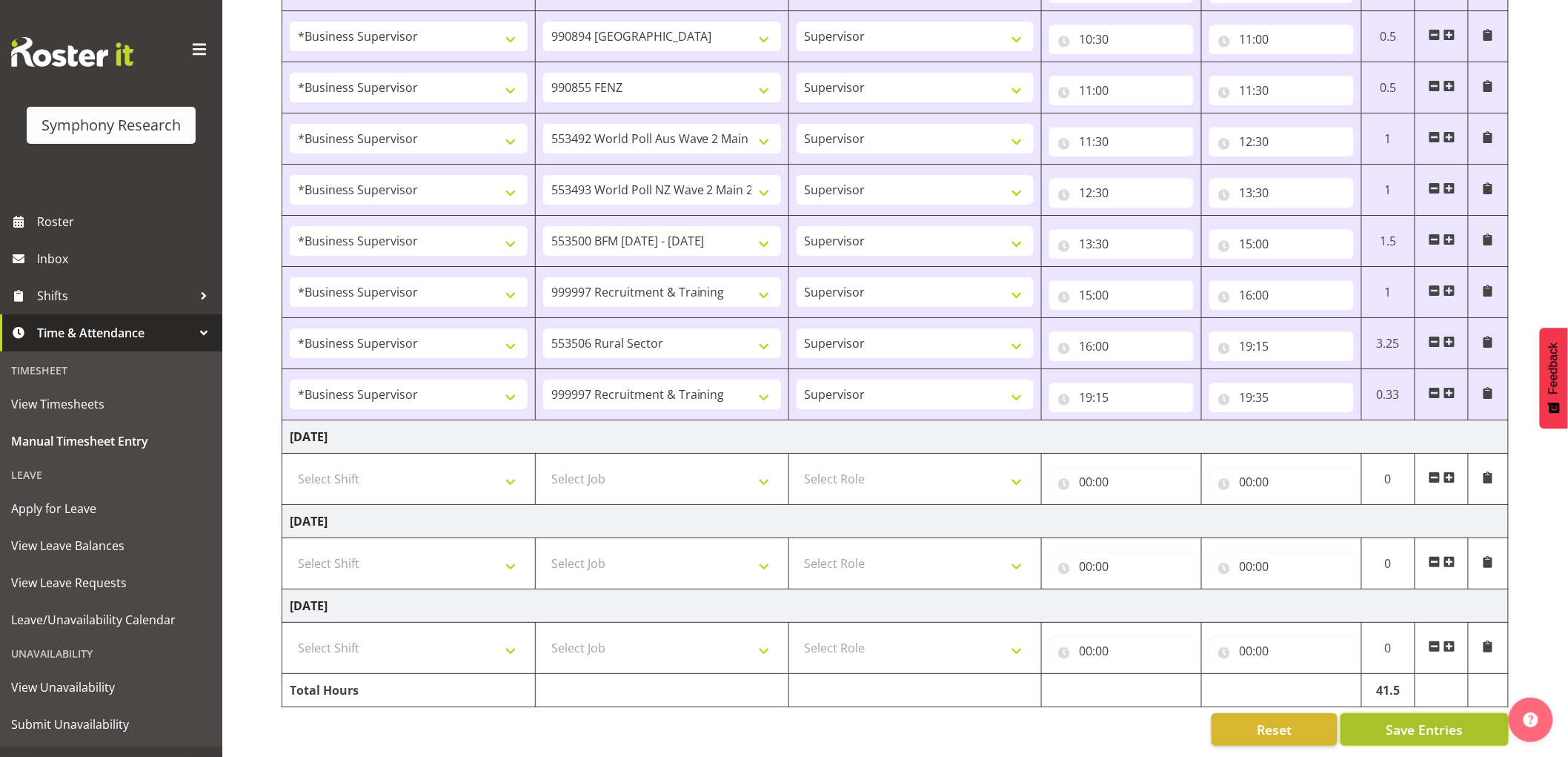
click at [1394, 720] on span "Save Entries" at bounding box center [1424, 730] width 77 height 20
